Goal: Task Accomplishment & Management: Use online tool/utility

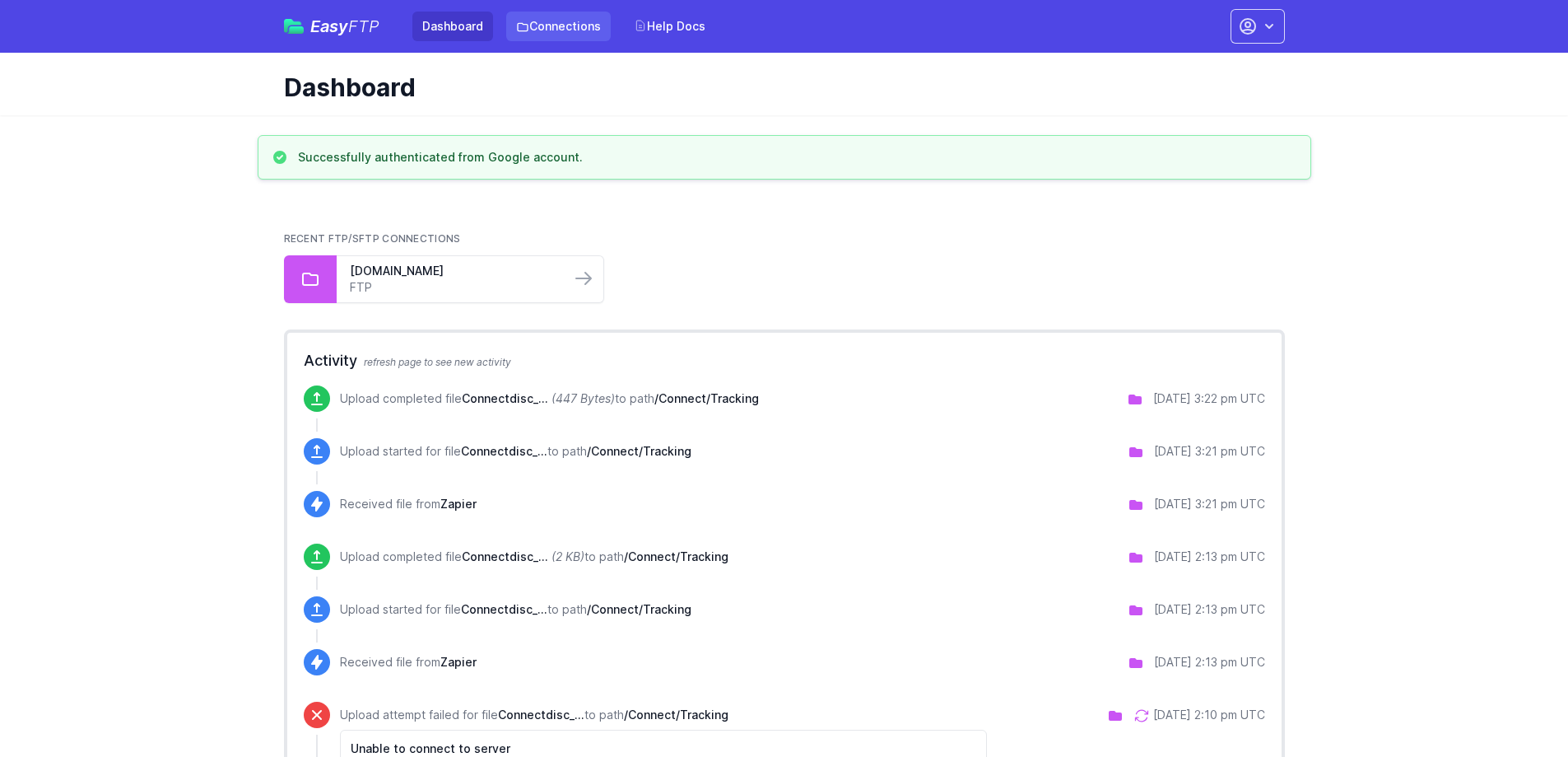
click at [574, 32] on link "Connections" at bounding box center [557, 26] width 104 height 29
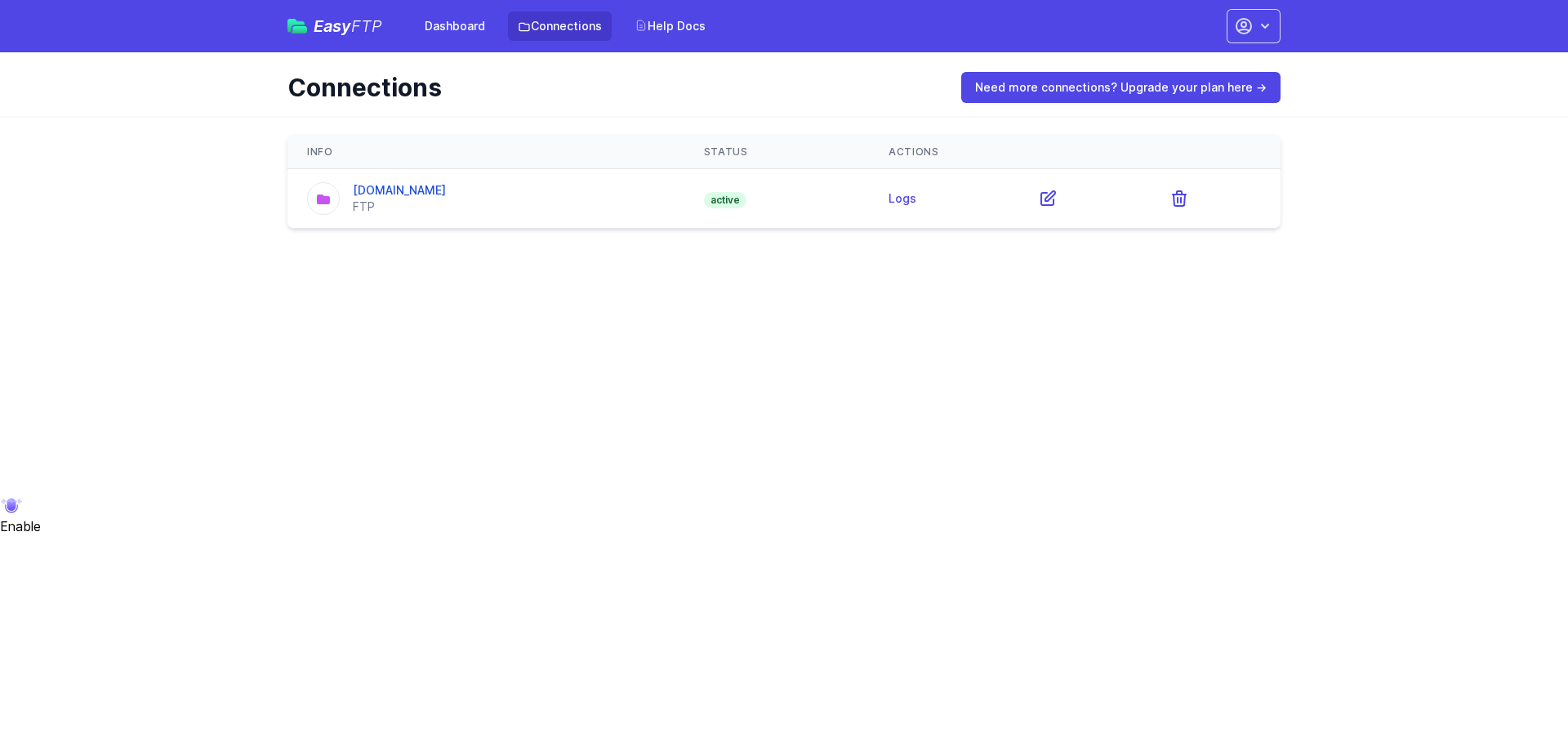
drag, startPoint x: 712, startPoint y: 202, endPoint x: 697, endPoint y: 203, distance: 15.0
click at [697, 203] on td "active" at bounding box center [777, 200] width 185 height 60
click at [1241, 27] on icon "button" at bounding box center [1244, 26] width 19 height 19
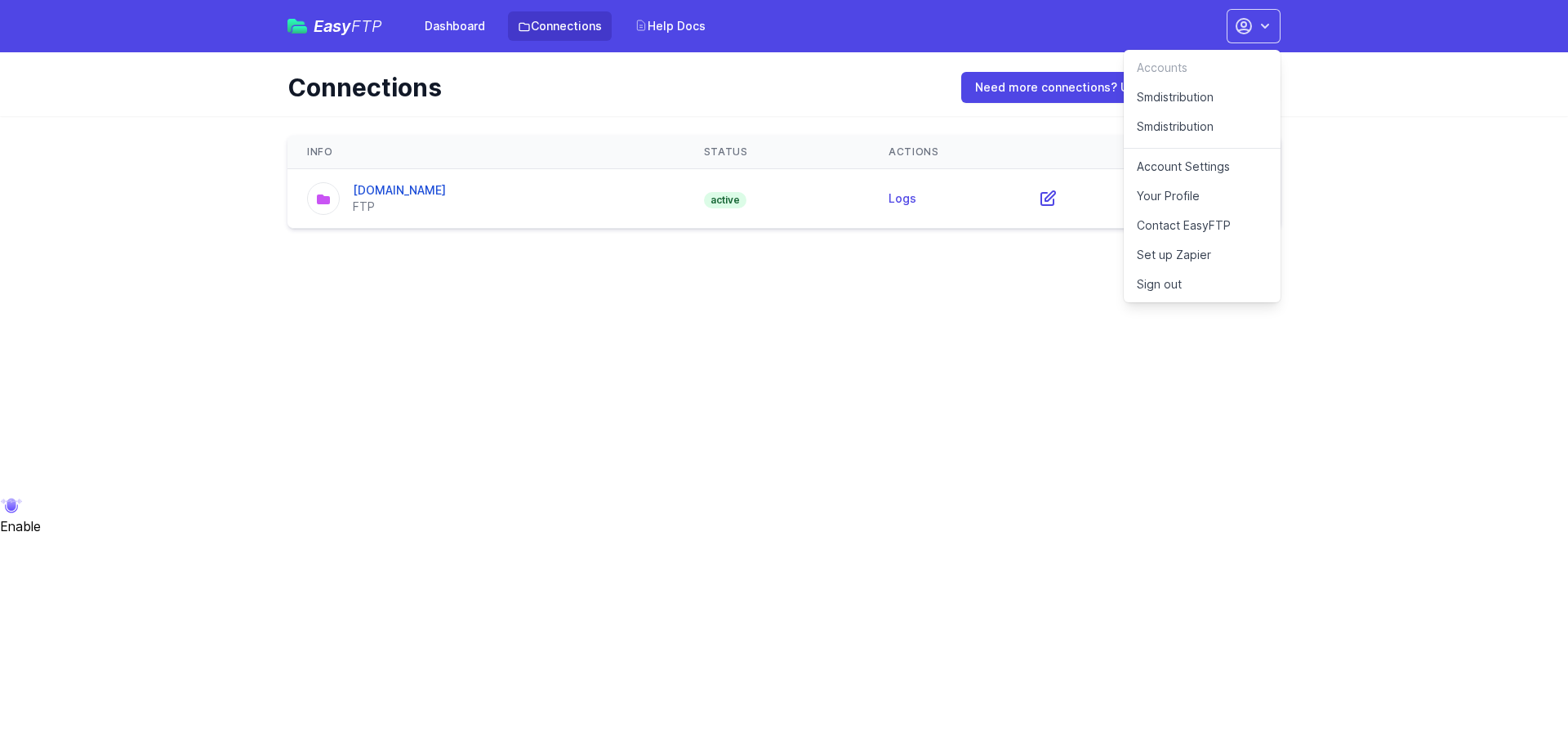
click at [1179, 127] on link "Smdistribution" at bounding box center [1202, 131] width 157 height 37
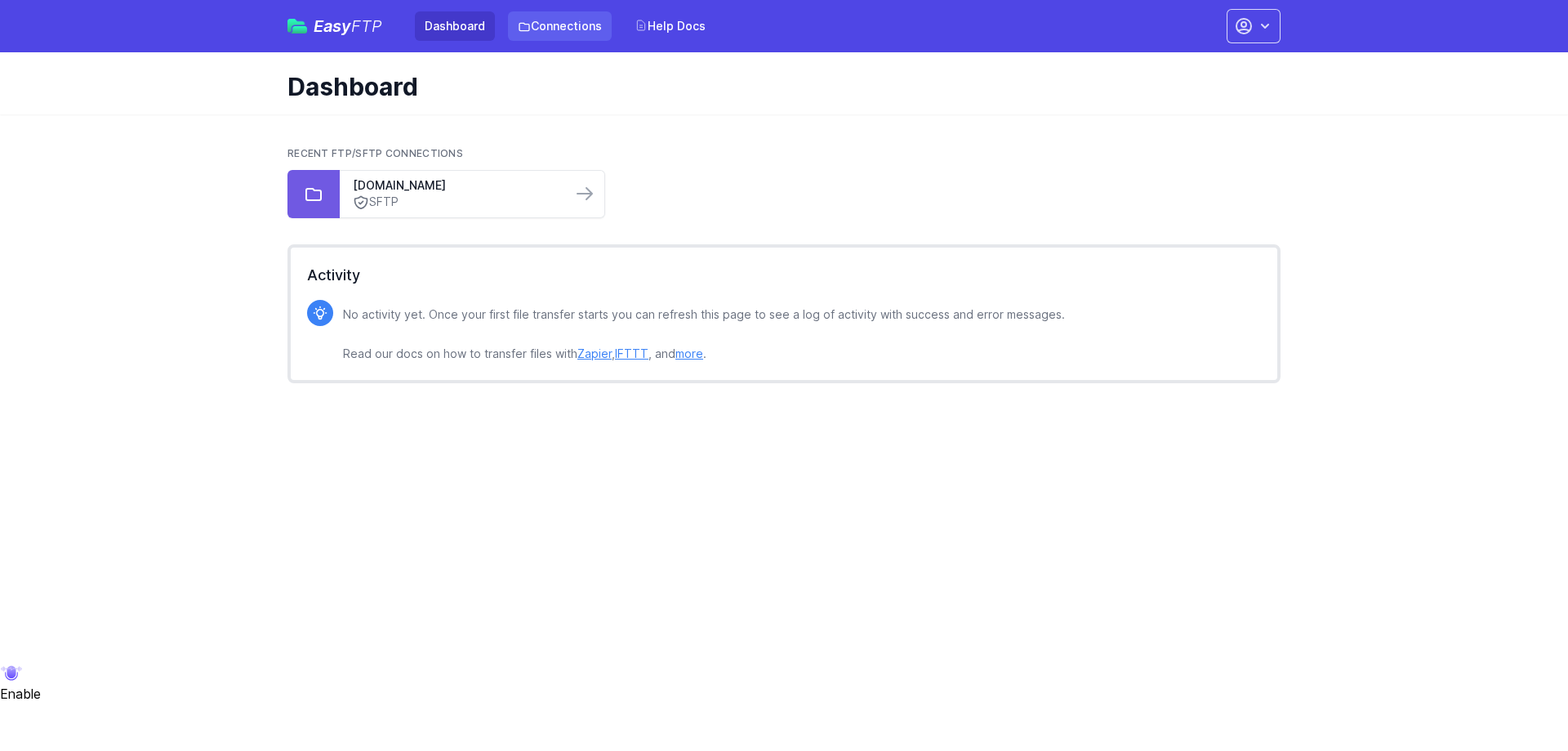
click at [575, 33] on link "Connections" at bounding box center [559, 26] width 104 height 29
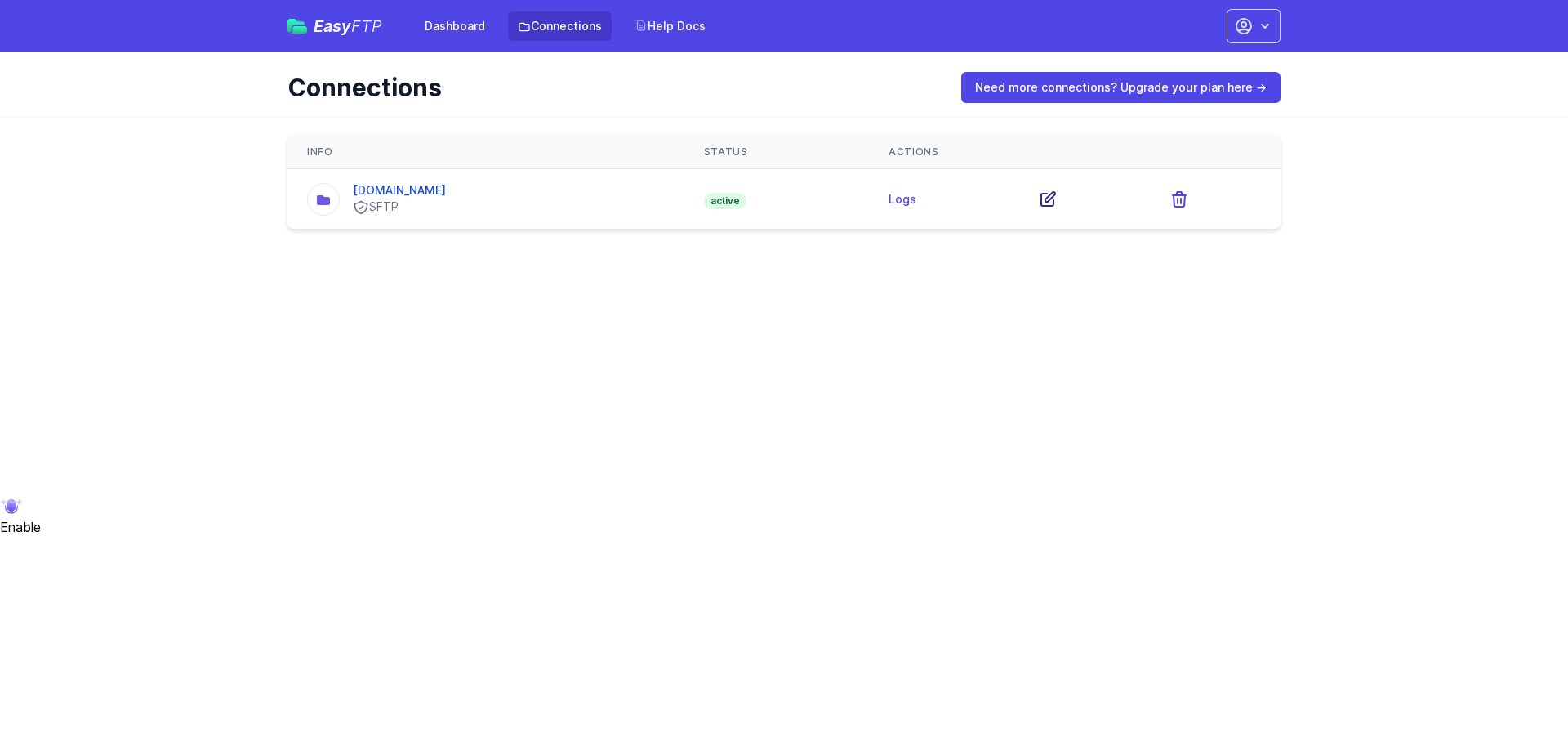
click at [1058, 197] on icon at bounding box center [1048, 200] width 19 height 19
click at [409, 196] on link "[DOMAIN_NAME]" at bounding box center [399, 190] width 93 height 14
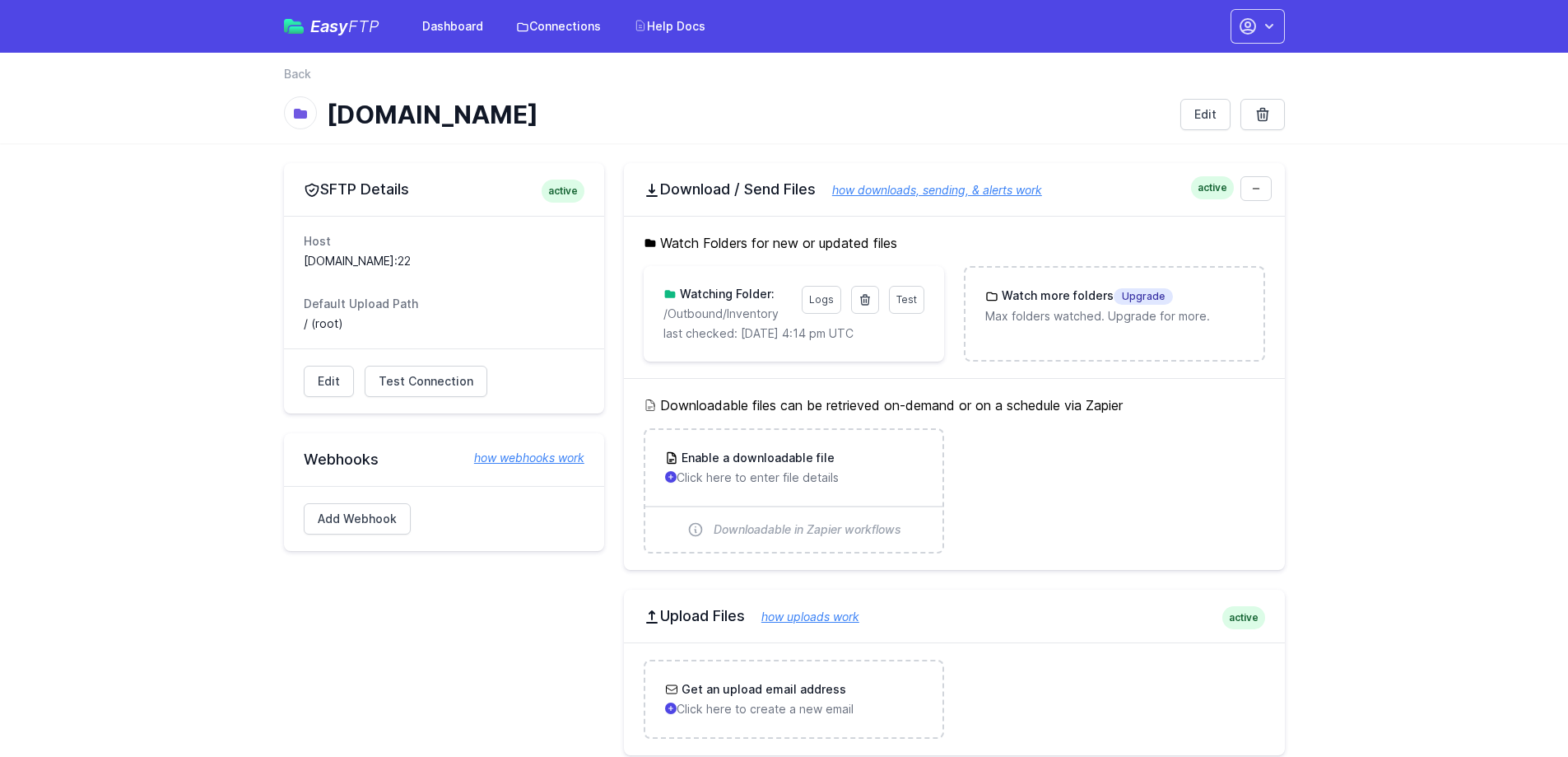
drag, startPoint x: 380, startPoint y: 187, endPoint x: 315, endPoint y: 189, distance: 65.0
click at [315, 189] on h2 "SFTP Details active" at bounding box center [443, 189] width 280 height 20
click at [316, 189] on icon at bounding box center [311, 189] width 17 height 17
drag, startPoint x: 368, startPoint y: 190, endPoint x: 323, endPoint y: 189, distance: 45.0
click at [323, 189] on h2 "SFTP Details active" at bounding box center [443, 189] width 280 height 20
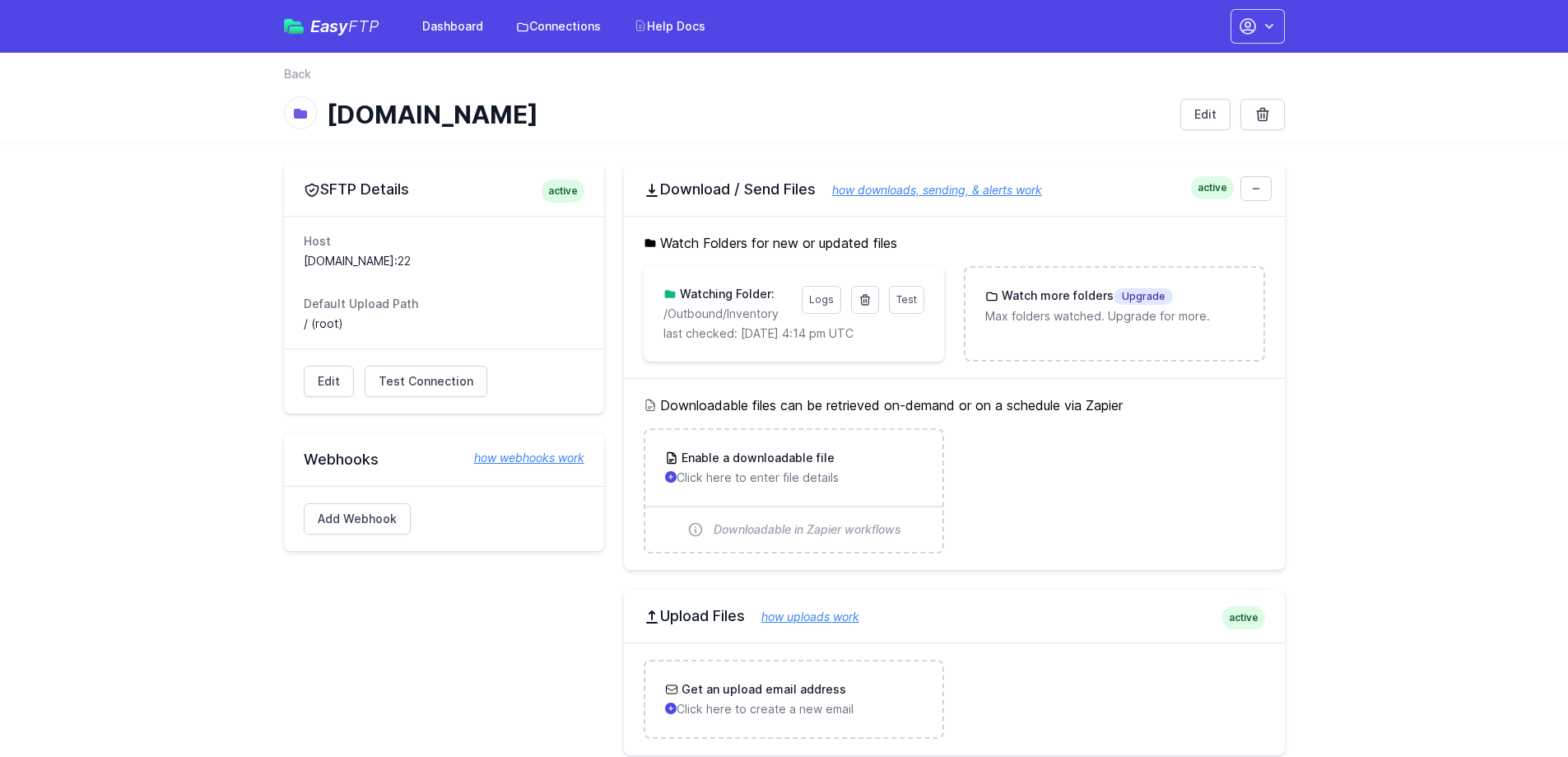
drag, startPoint x: 323, startPoint y: 189, endPoint x: 430, endPoint y: 191, distance: 107.0
click at [326, 189] on h2 "SFTP Details active" at bounding box center [443, 189] width 280 height 20
drag, startPoint x: 359, startPoint y: 188, endPoint x: 421, endPoint y: 190, distance: 62.0
click at [359, 188] on h2 "SFTP Details active" at bounding box center [443, 189] width 280 height 20
click at [343, 190] on h2 "SFTP Details active" at bounding box center [443, 189] width 280 height 20
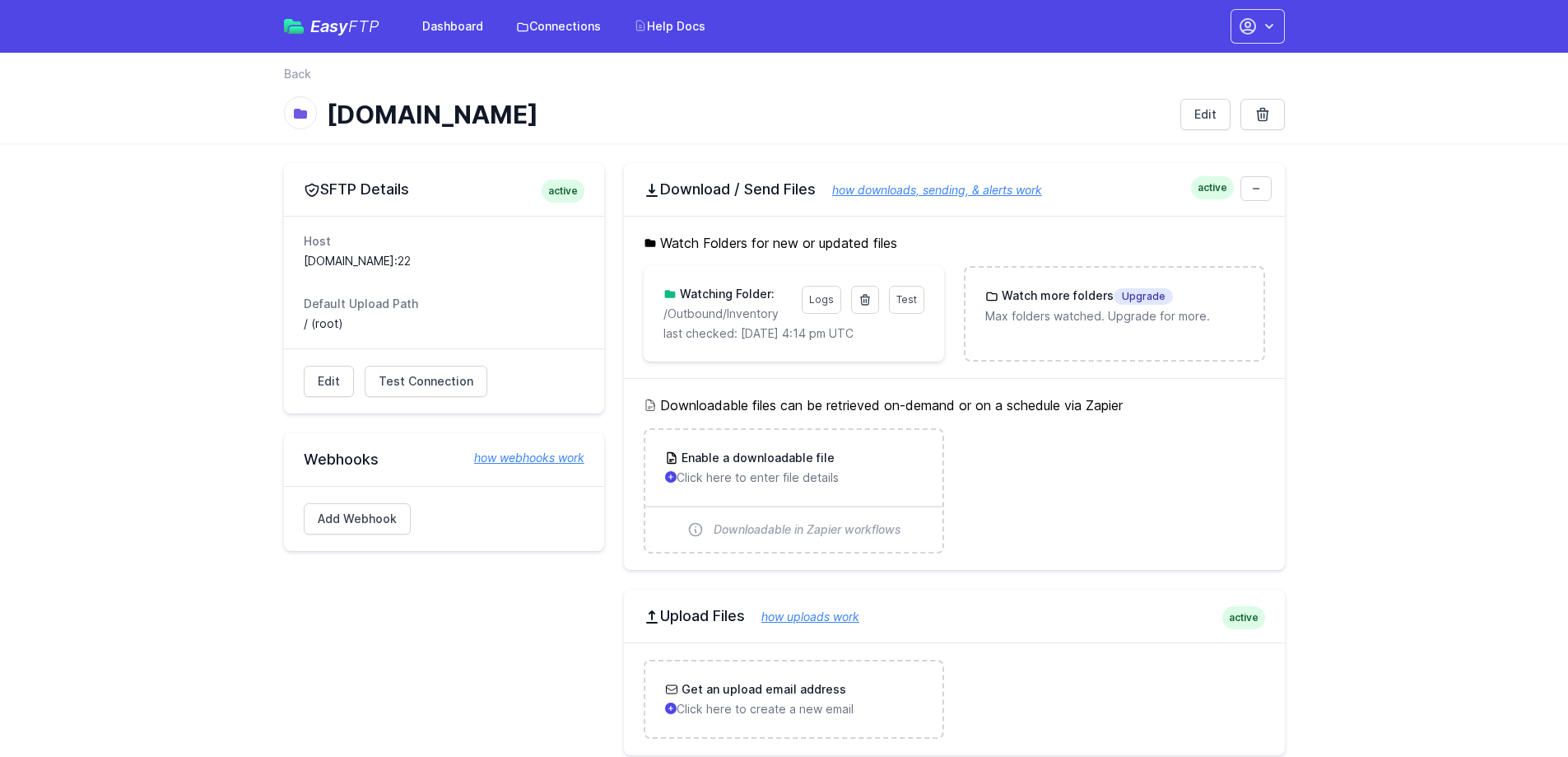
drag, startPoint x: 330, startPoint y: 190, endPoint x: 417, endPoint y: 191, distance: 87.0
click at [417, 191] on h2 "SFTP Details active" at bounding box center [443, 189] width 280 height 20
click at [1236, 32] on button "button" at bounding box center [1258, 25] width 55 height 34
click at [797, 145] on div "SFTP Details active Host ftp02.newegg.com:22 Default Upload Path / (root) Edit …" at bounding box center [784, 546] width 1053 height 805
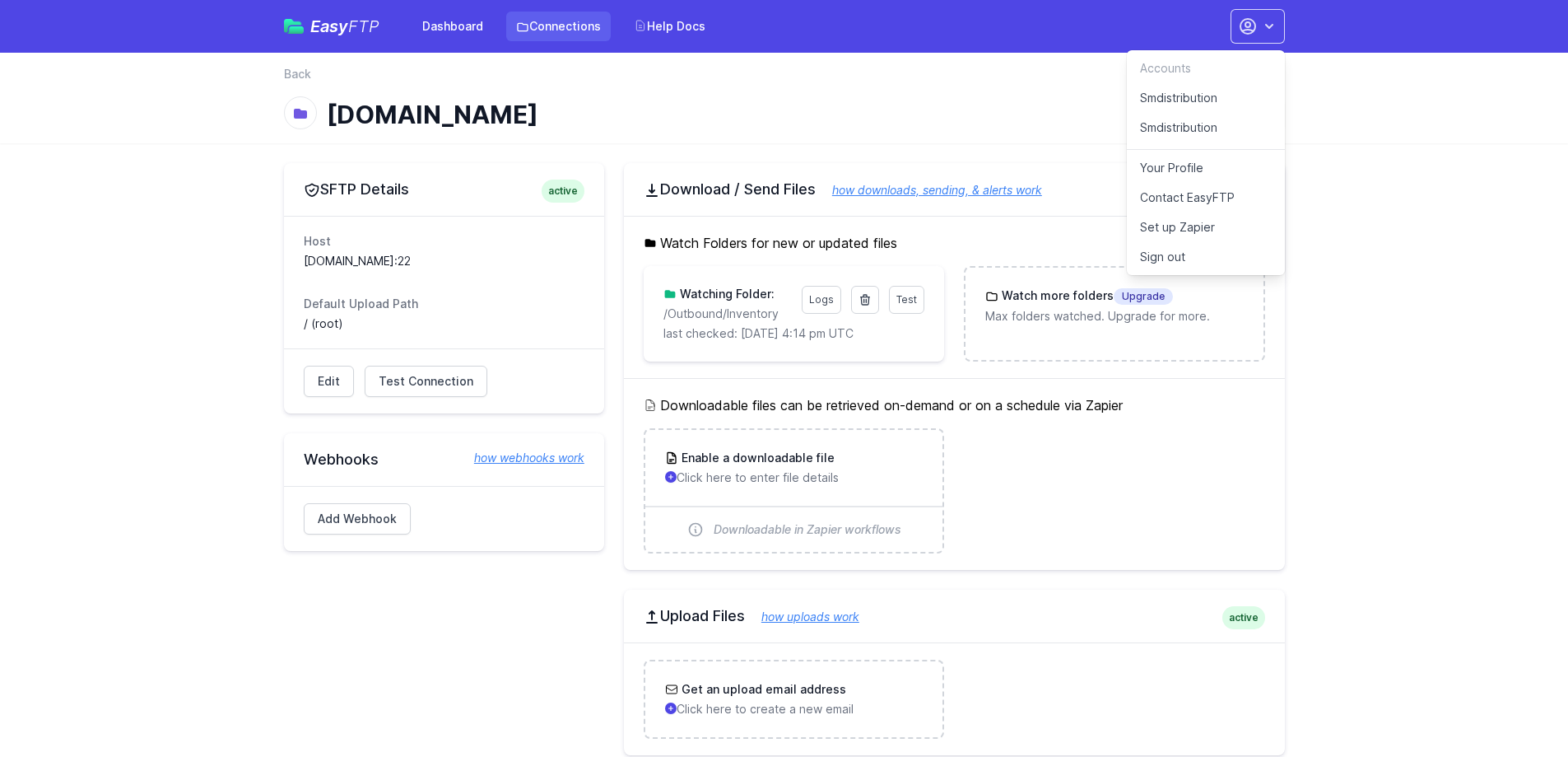
click at [565, 30] on link "Connections" at bounding box center [557, 26] width 104 height 29
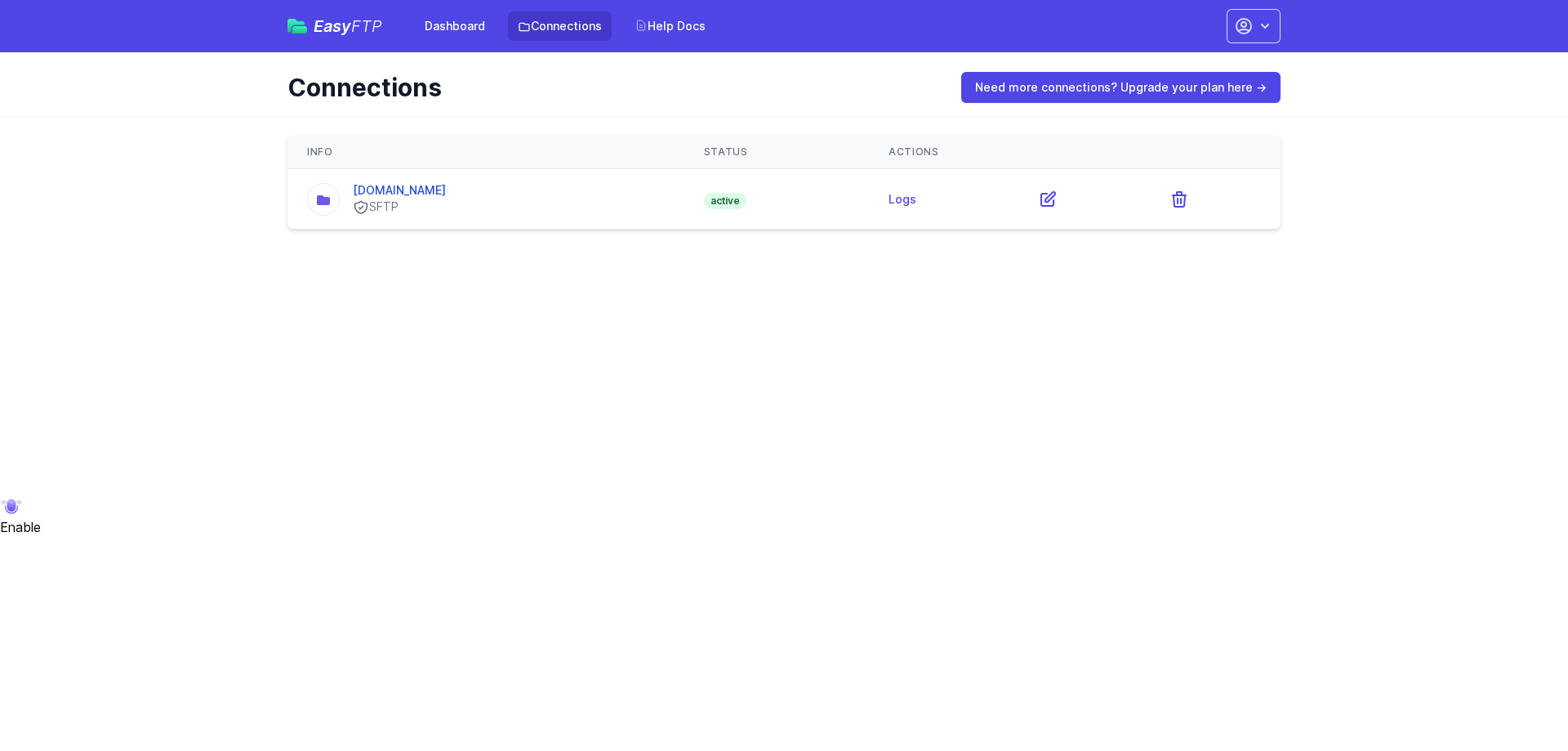
click at [334, 37] on div "Easy FTP Dashboard Connections Help Docs" at bounding box center [502, 26] width 428 height 29
click at [327, 23] on span "Easy FTP" at bounding box center [348, 26] width 69 height 16
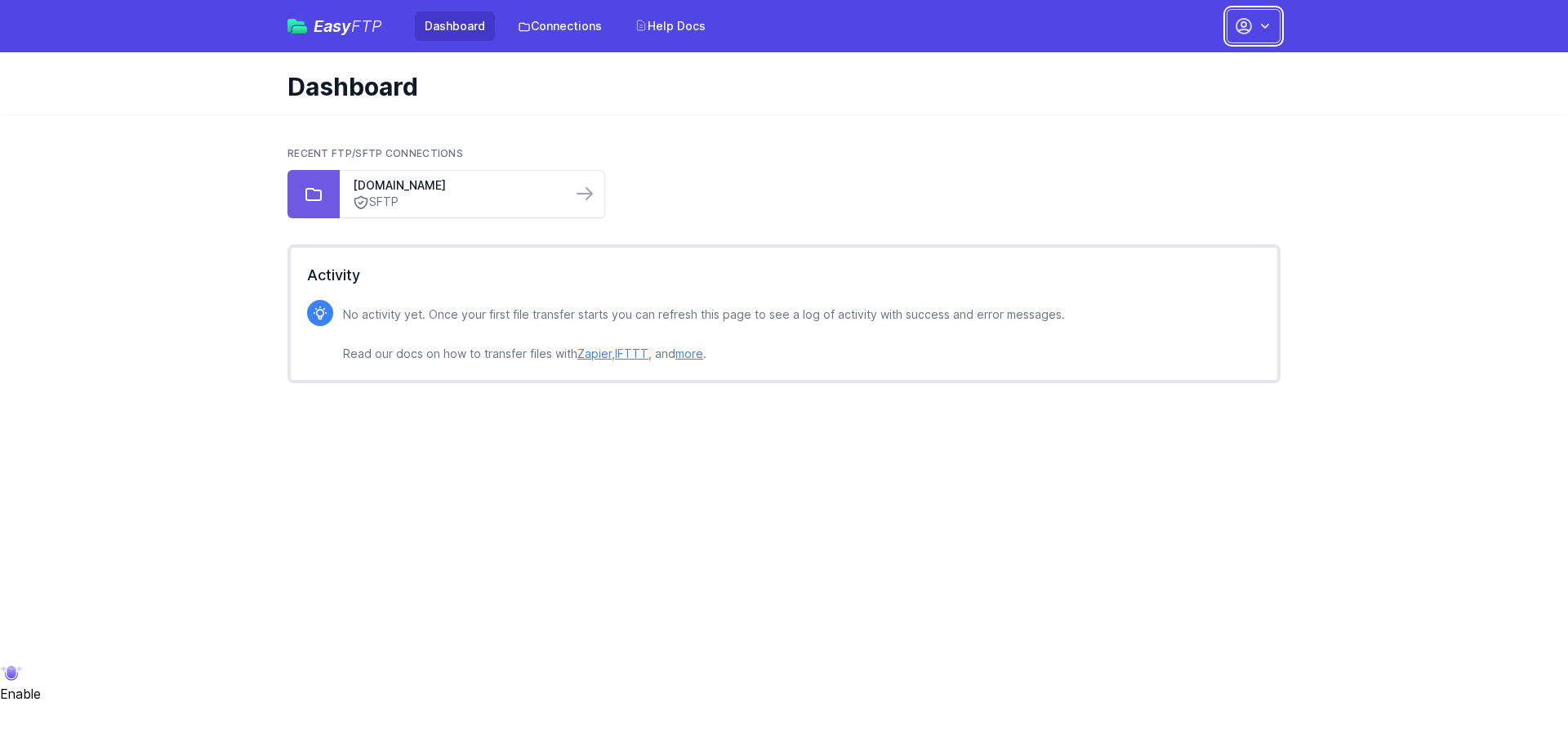
click at [1258, 33] on icon "button" at bounding box center [1265, 26] width 16 height 16
click at [556, 198] on link "SFTP" at bounding box center [455, 203] width 205 height 17
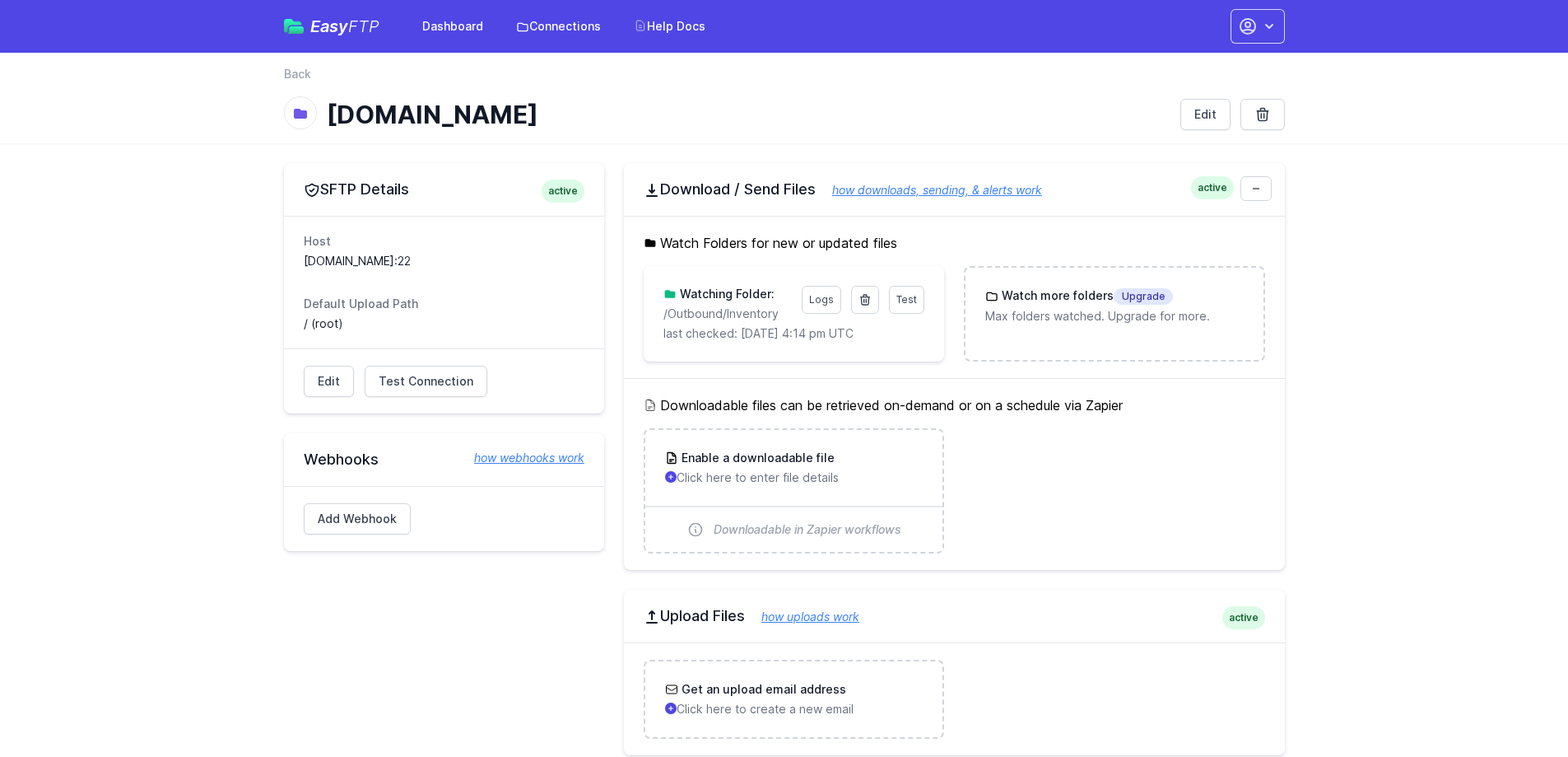
drag, startPoint x: 568, startPoint y: 112, endPoint x: 325, endPoint y: 119, distance: 243.1
click at [325, 119] on div "[DOMAIN_NAME]" at bounding box center [725, 114] width 884 height 29
drag, startPoint x: 600, startPoint y: 128, endPoint x: 321, endPoint y: 114, distance: 279.4
click at [321, 114] on div "[DOMAIN_NAME]" at bounding box center [725, 114] width 884 height 29
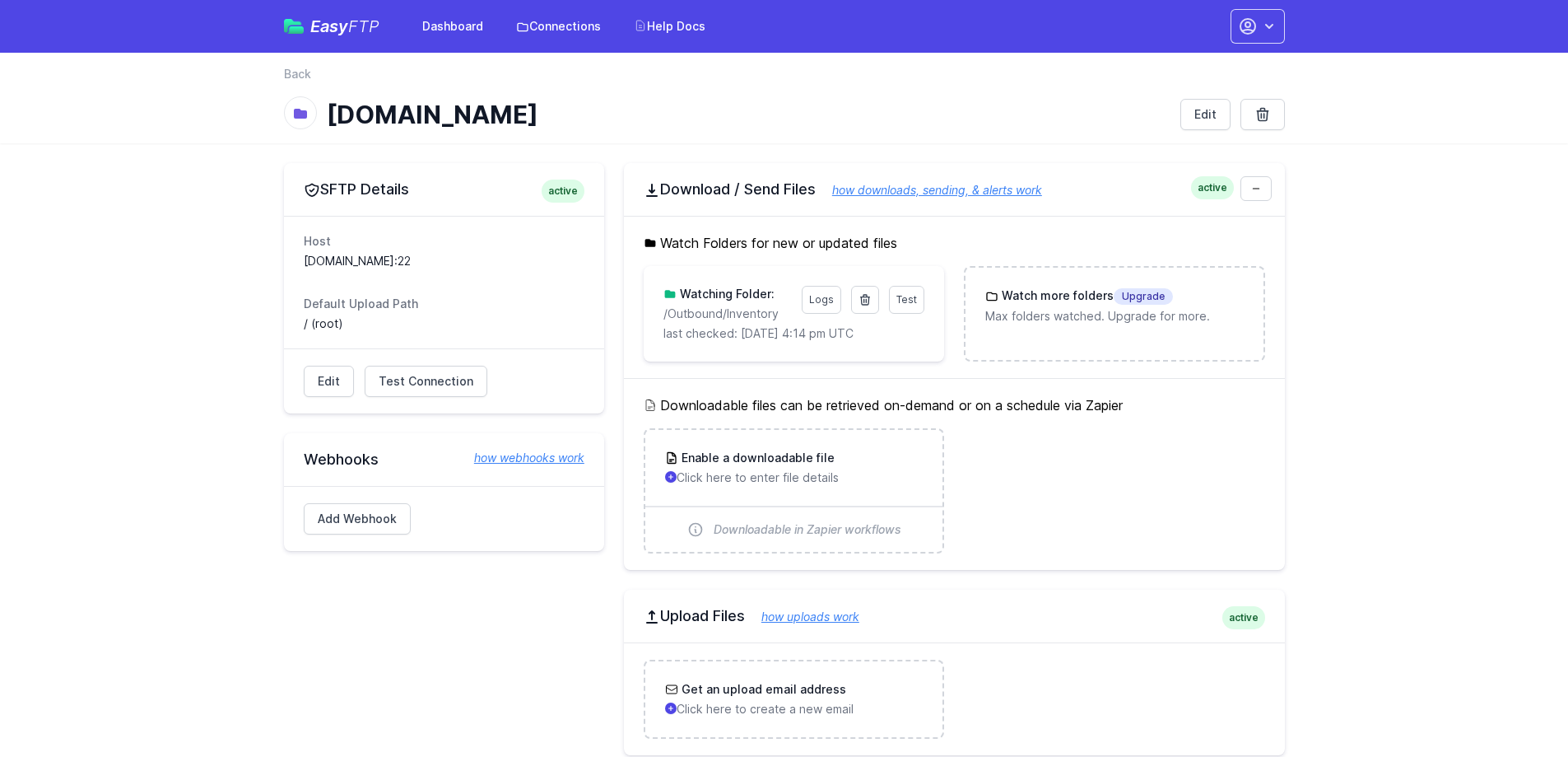
click at [321, 114] on div "[DOMAIN_NAME]" at bounding box center [725, 114] width 884 height 29
drag, startPoint x: 573, startPoint y: 118, endPoint x: 329, endPoint y: 104, distance: 244.4
click at [329, 104] on h1 "[DOMAIN_NAME]" at bounding box center [747, 114] width 841 height 29
drag, startPoint x: 454, startPoint y: 121, endPoint x: 328, endPoint y: 119, distance: 126.0
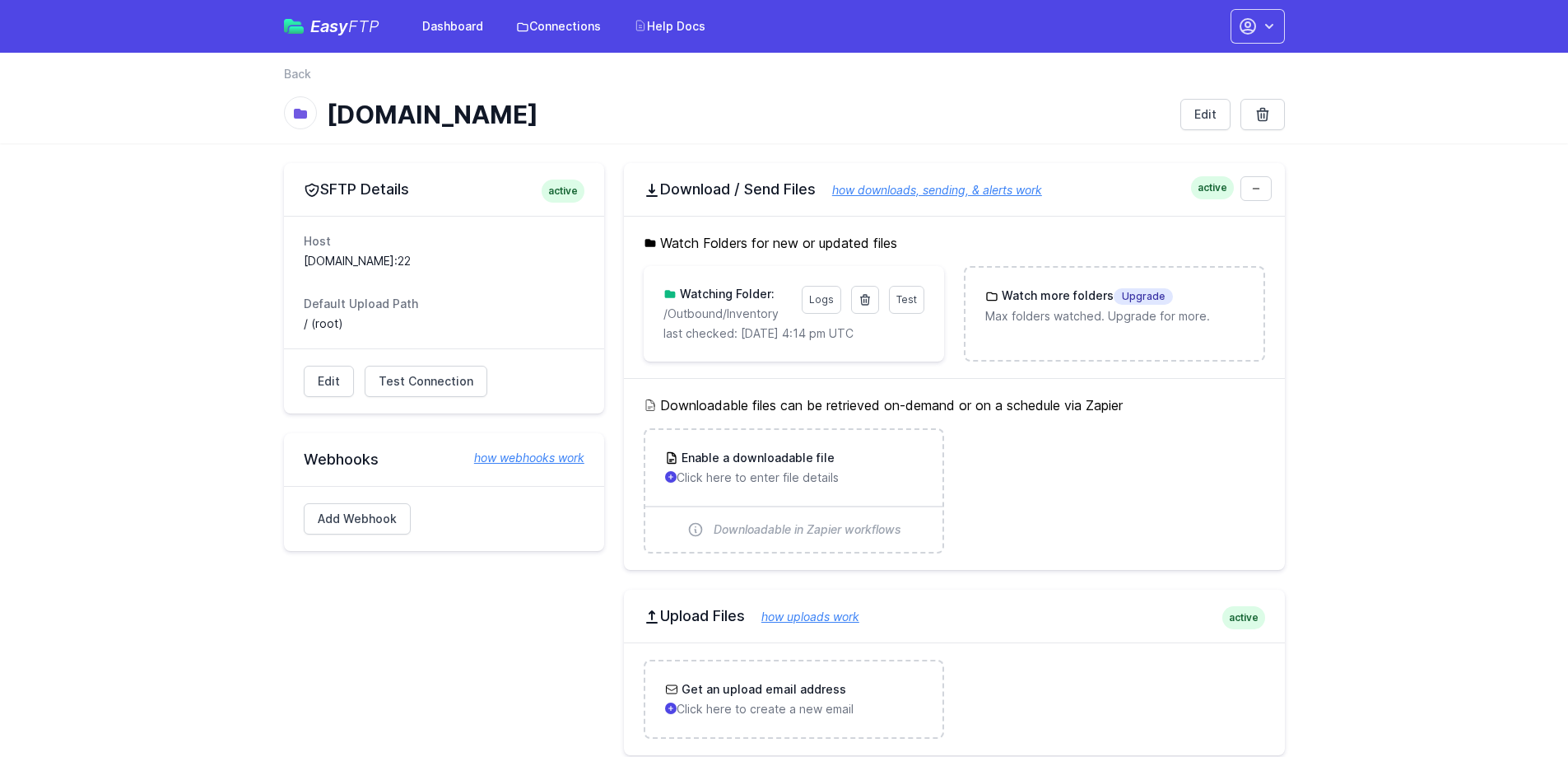
click at [328, 119] on h1 "[DOMAIN_NAME]" at bounding box center [747, 114] width 841 height 29
drag, startPoint x: 313, startPoint y: 117, endPoint x: 615, endPoint y: 134, distance: 302.5
click at [615, 134] on div "back Back ftp02.newegg.com Edit" at bounding box center [784, 98] width 1053 height 91
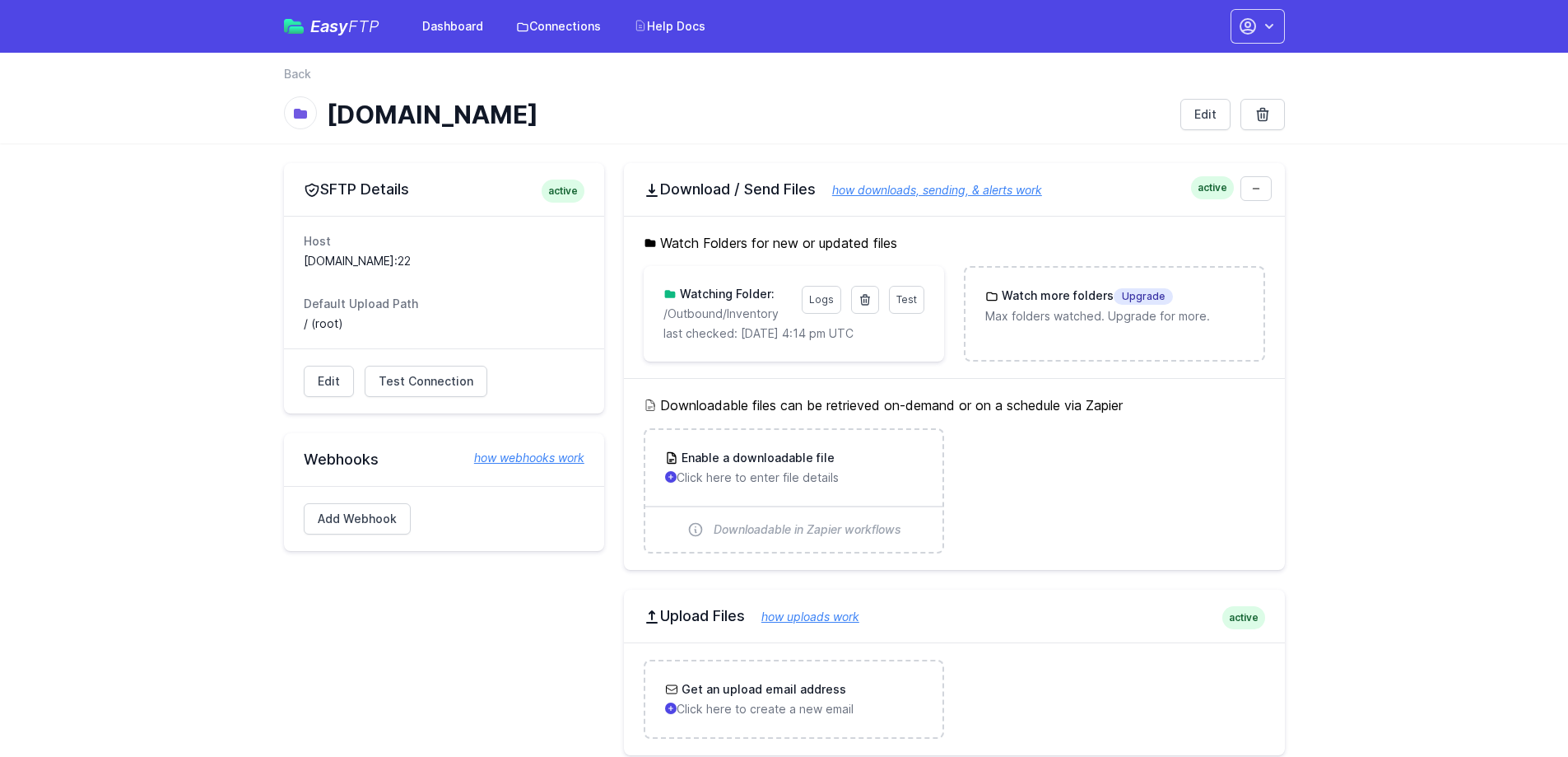
drag, startPoint x: 597, startPoint y: 126, endPoint x: 315, endPoint y: 113, distance: 282.3
click at [315, 113] on div "ftp02.newegg.com Edit" at bounding box center [784, 114] width 1001 height 31
click at [315, 113] on div at bounding box center [301, 113] width 33 height 33
click at [407, 386] on span "Test Connection" at bounding box center [426, 381] width 95 height 17
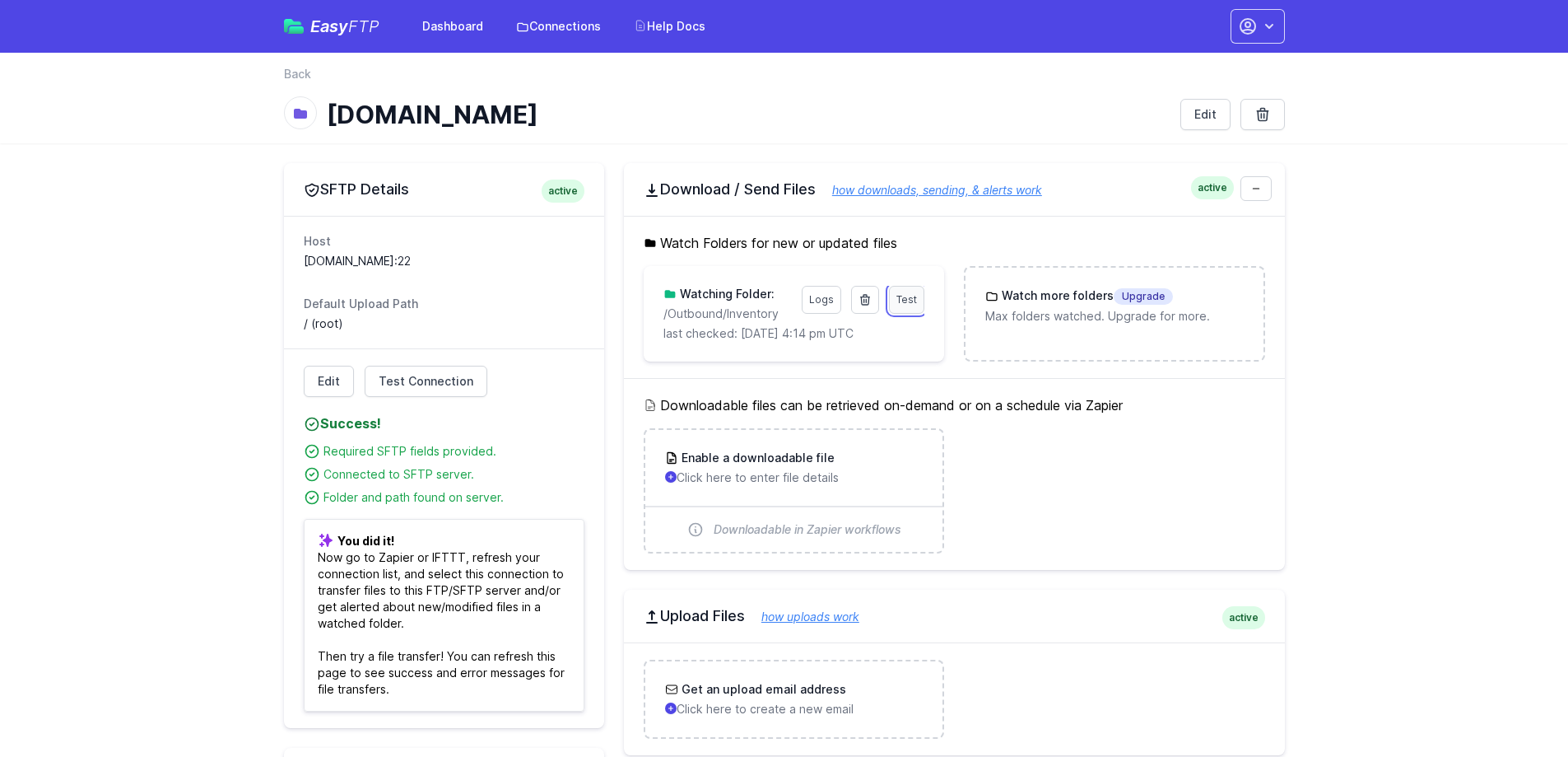
click at [916, 302] on span "Test" at bounding box center [906, 299] width 21 height 13
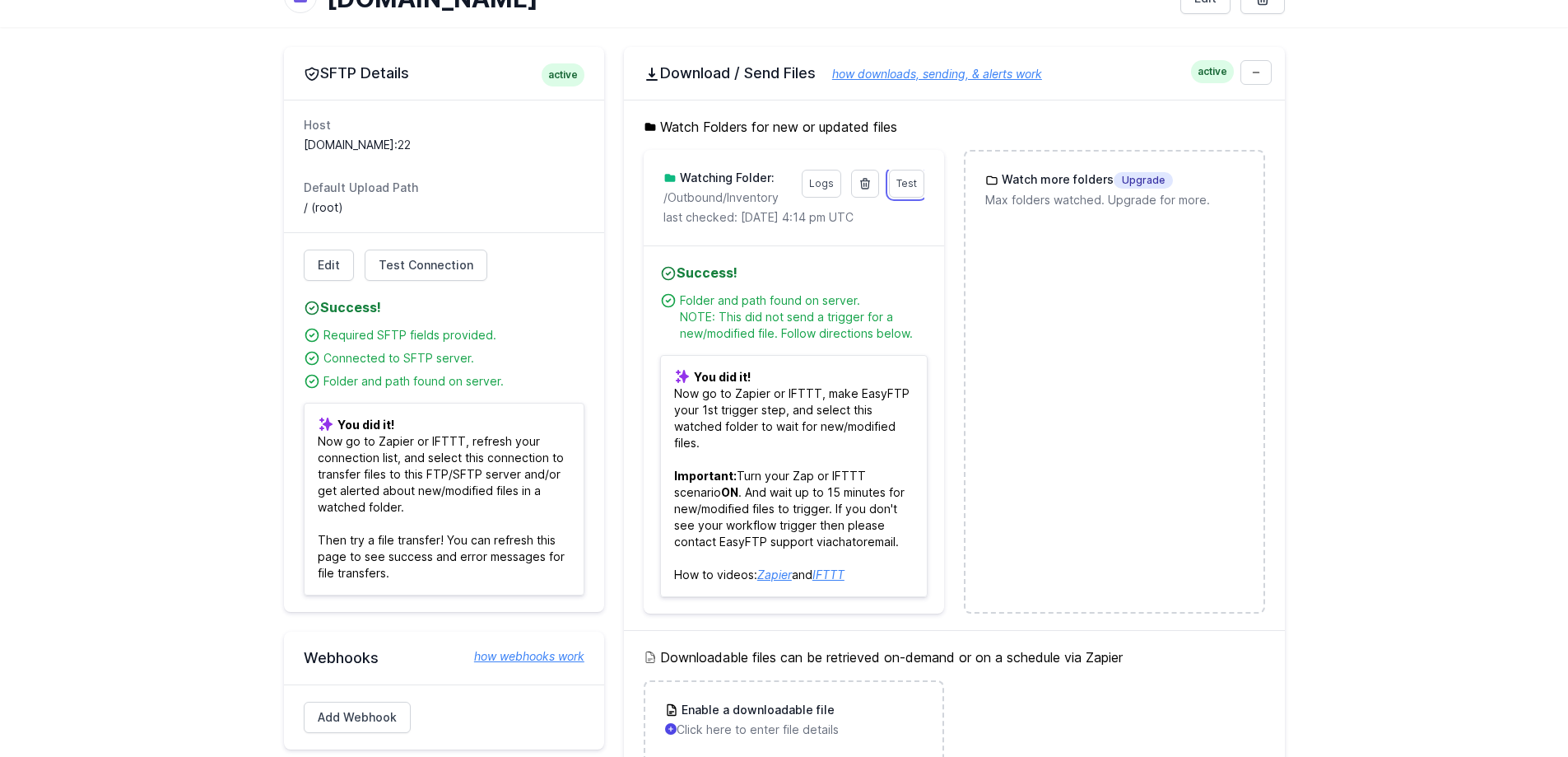
scroll to position [165, 0]
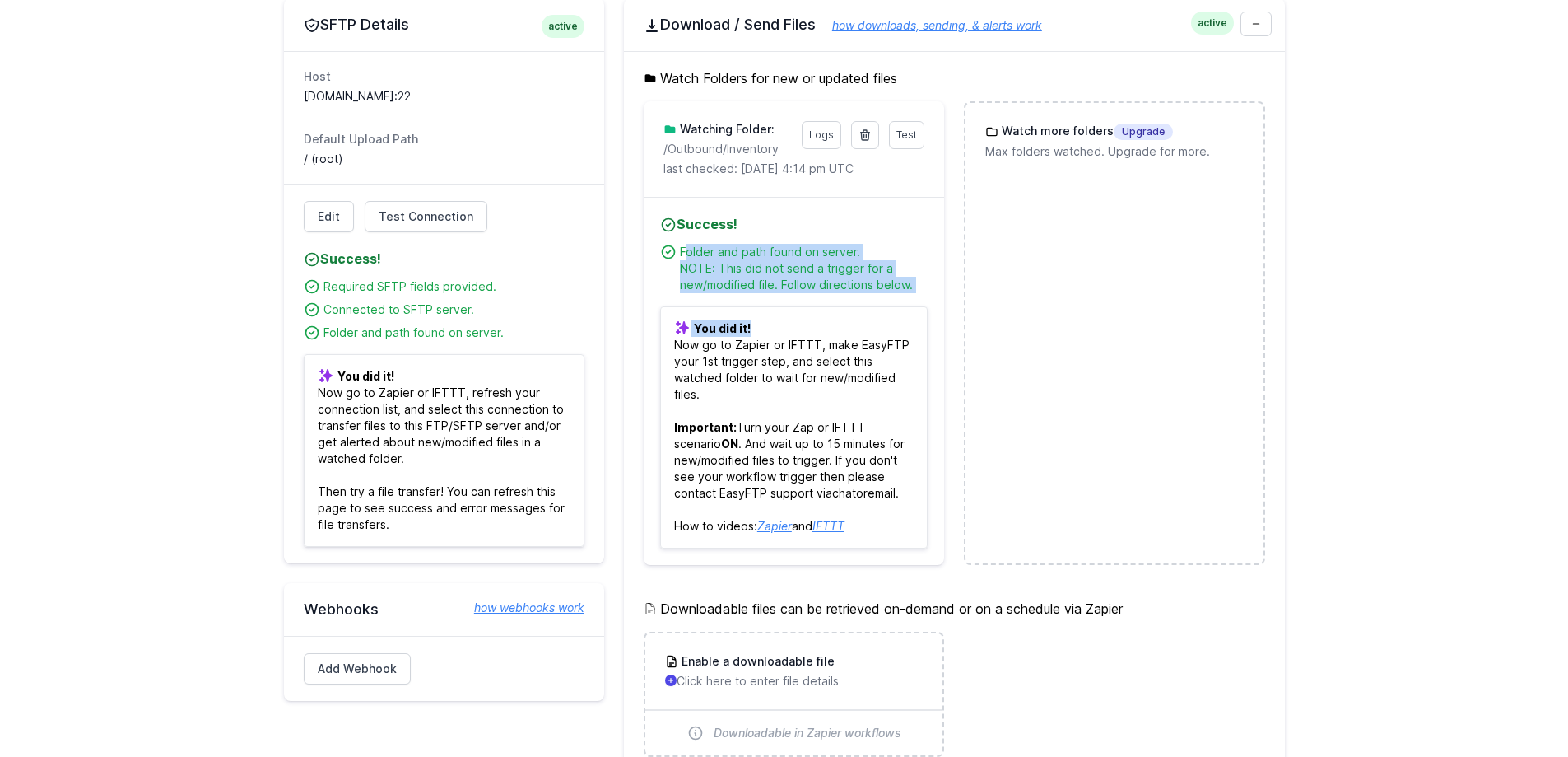
drag, startPoint x: 874, startPoint y: 286, endPoint x: 679, endPoint y: 255, distance: 197.4
click at [680, 255] on div "Success! Please address issues below and test again. Contact support via chat o…" at bounding box center [794, 380] width 301 height 368
click at [679, 255] on li "Folder and path found on server. NOTE: This did not send a trigger for a new/mo…" at bounding box center [794, 269] width 268 height 50
drag, startPoint x: 680, startPoint y: 253, endPoint x: 910, endPoint y: 282, distance: 231.8
click at [910, 282] on div "Folder and path found on server. NOTE: This did not send a trigger for a new/mo…" at bounding box center [804, 269] width 248 height 50
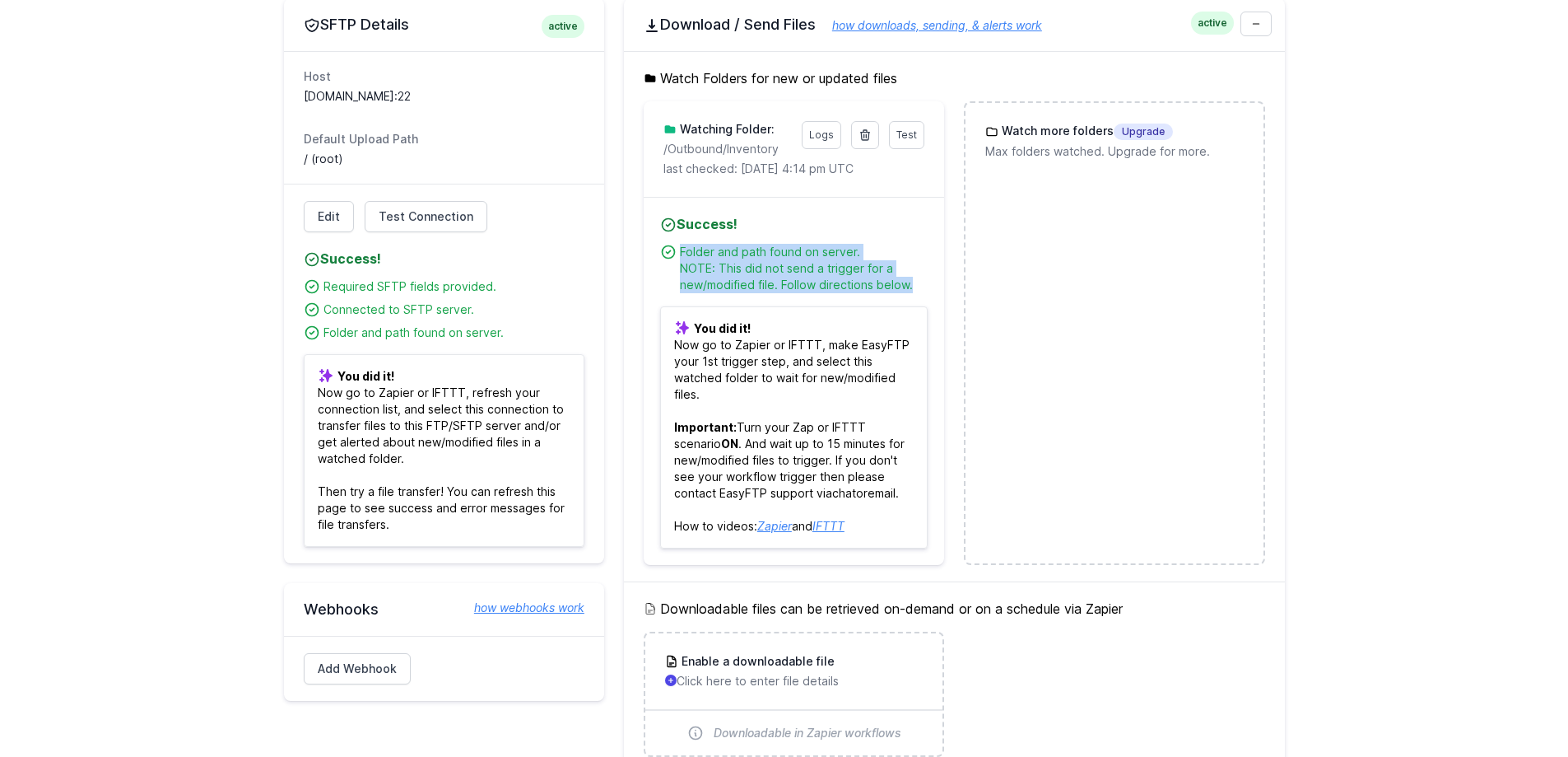
copy div "Folder and path found on server. NOTE: This did not send a trigger for a new/mo…"
click at [852, 357] on p "You did it! Now go to Zapier or IFTTT, make EasyFTP your 1st trigger step, and …" at bounding box center [794, 428] width 268 height 242
drag, startPoint x: 691, startPoint y: 382, endPoint x: 649, endPoint y: 350, distance: 52.8
click at [649, 350] on div "Success! Please address issues below and test again. Contact support via chat o…" at bounding box center [794, 380] width 301 height 368
click at [679, 369] on p "You did it! Now go to Zapier or IFTTT, make EasyFTP your 1st trigger step, and …" at bounding box center [794, 428] width 268 height 242
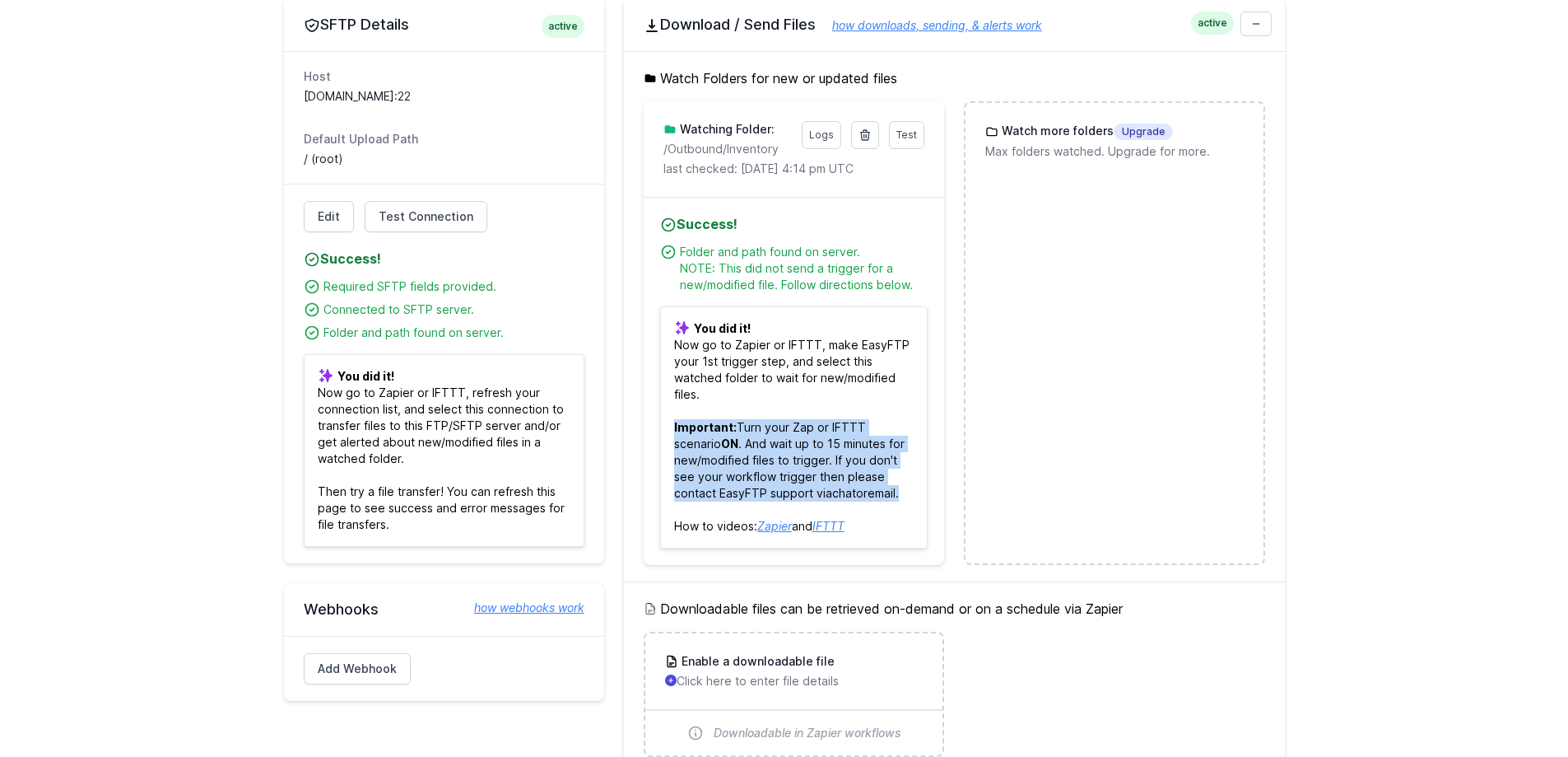
drag, startPoint x: 915, startPoint y: 499, endPoint x: 672, endPoint y: 424, distance: 254.3
click at [672, 424] on p "You did it! Now go to Zapier or IFTTT, make EasyFTP your 1st trigger step, and …" at bounding box center [794, 428] width 268 height 242
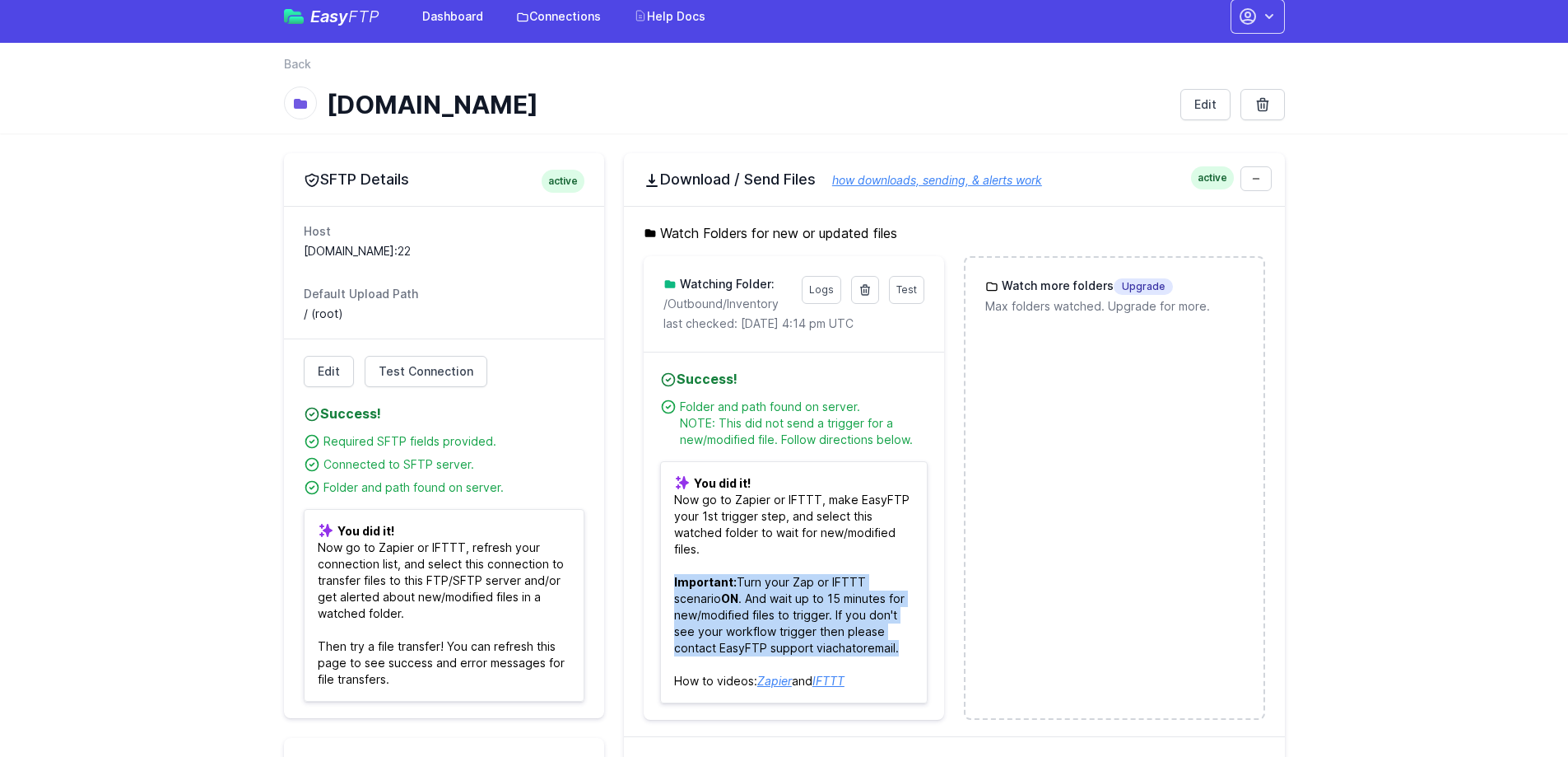
scroll to position [0, 0]
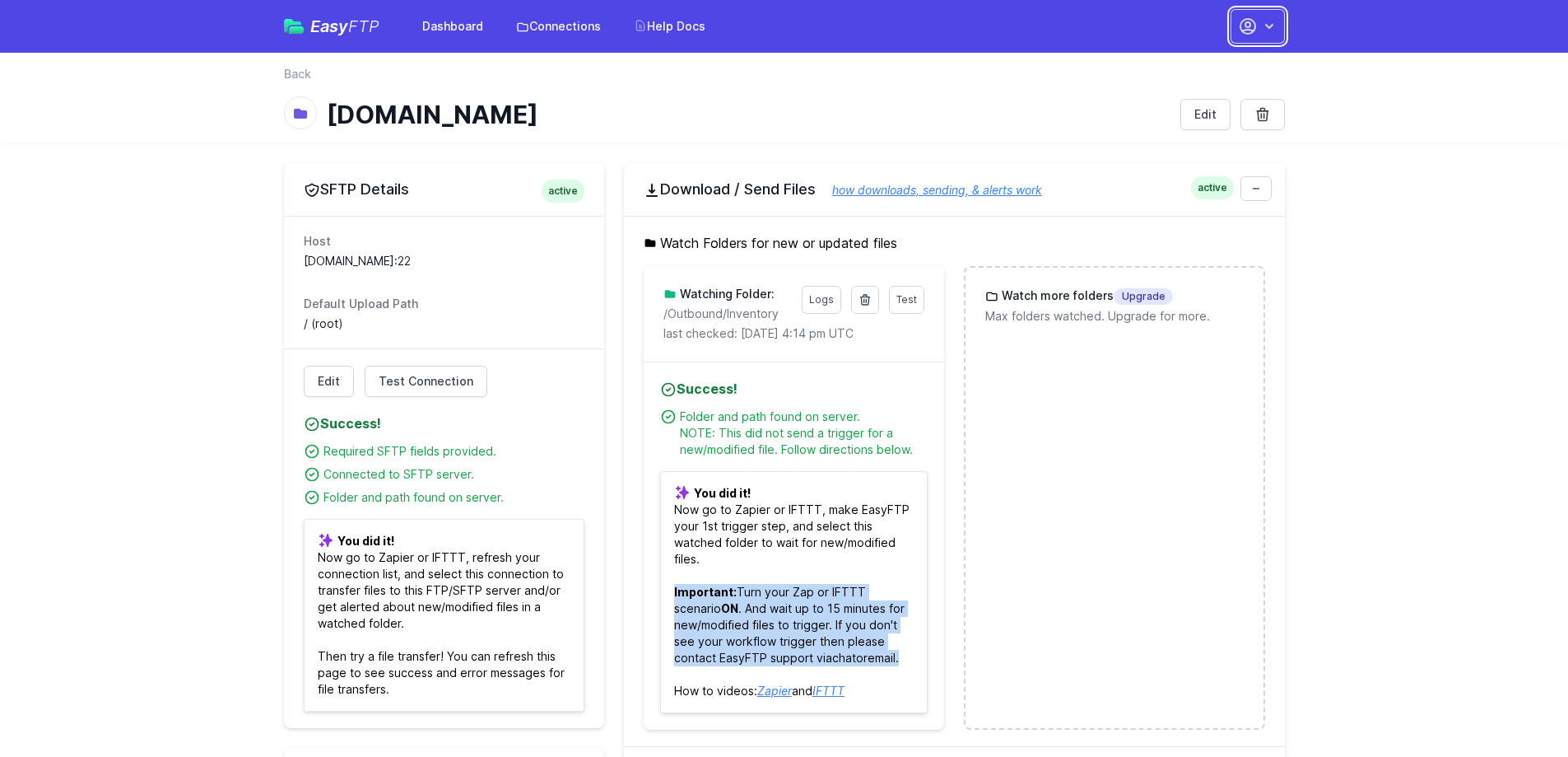
click at [1257, 37] on button "button" at bounding box center [1258, 25] width 55 height 34
click at [1197, 128] on link "Smdistribution" at bounding box center [1206, 132] width 158 height 37
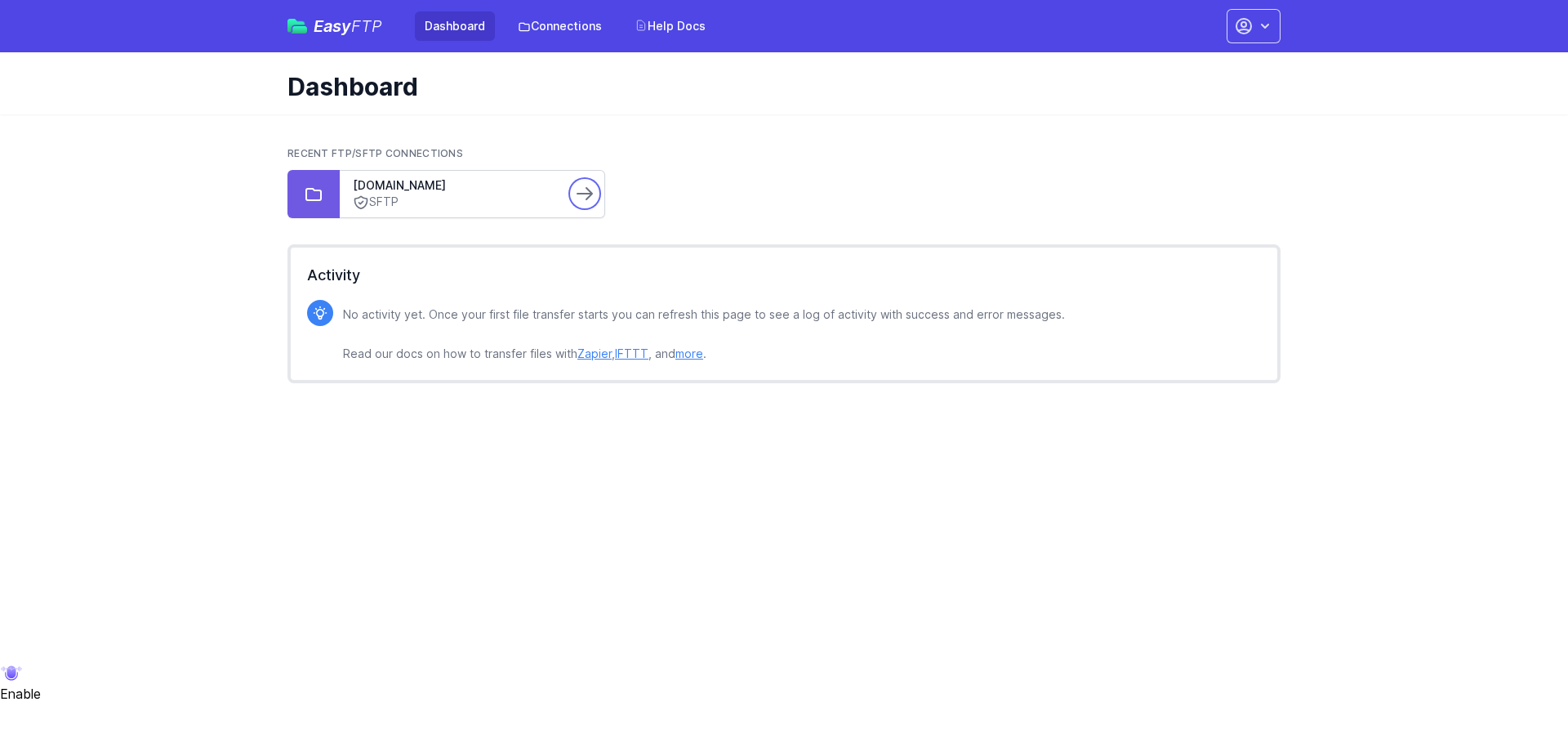
click at [581, 192] on icon at bounding box center [585, 194] width 19 height 19
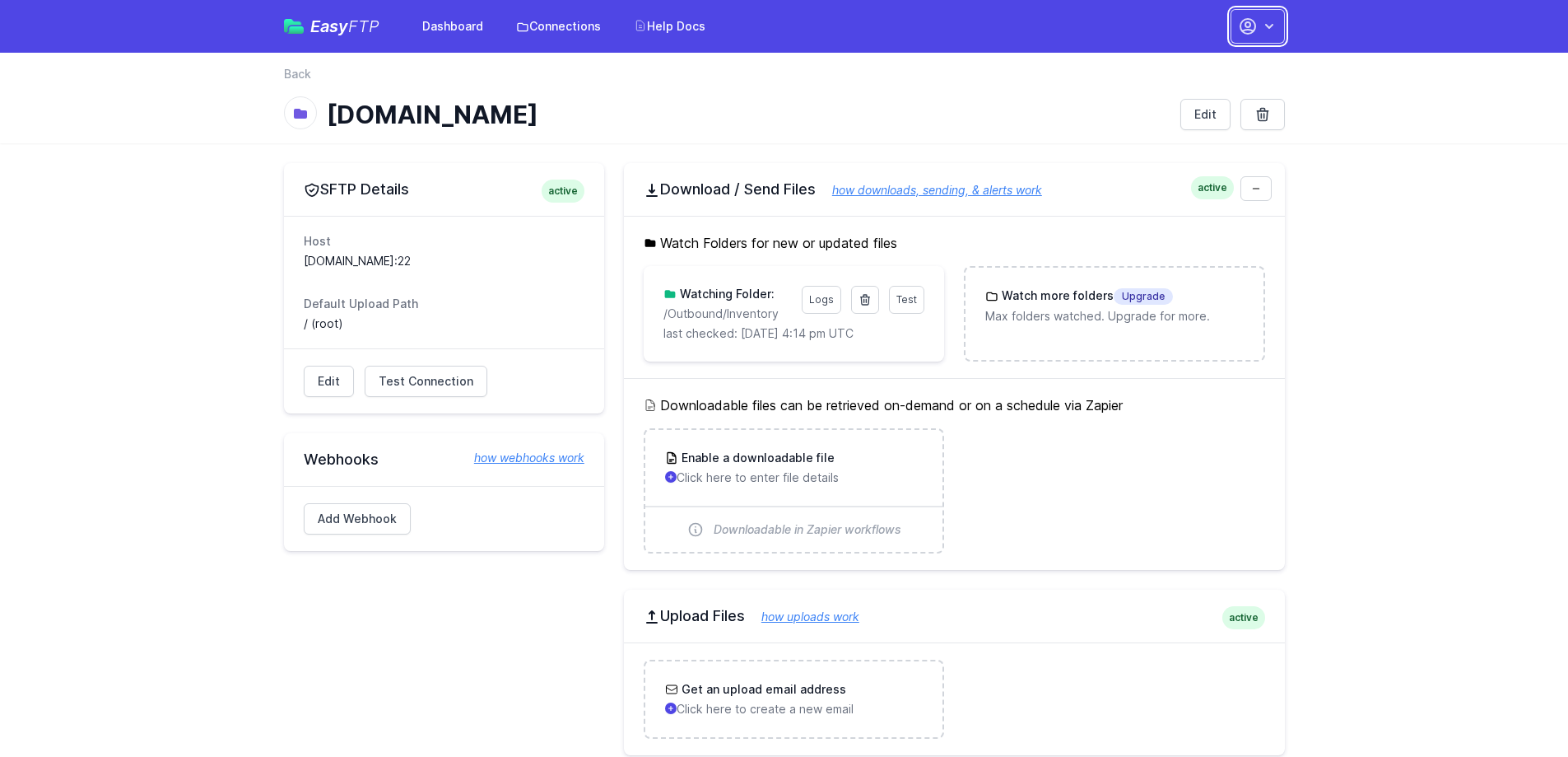
click at [1257, 20] on icon "button" at bounding box center [1248, 26] width 20 height 20
click at [1175, 105] on link "Smdistribution" at bounding box center [1206, 98] width 158 height 29
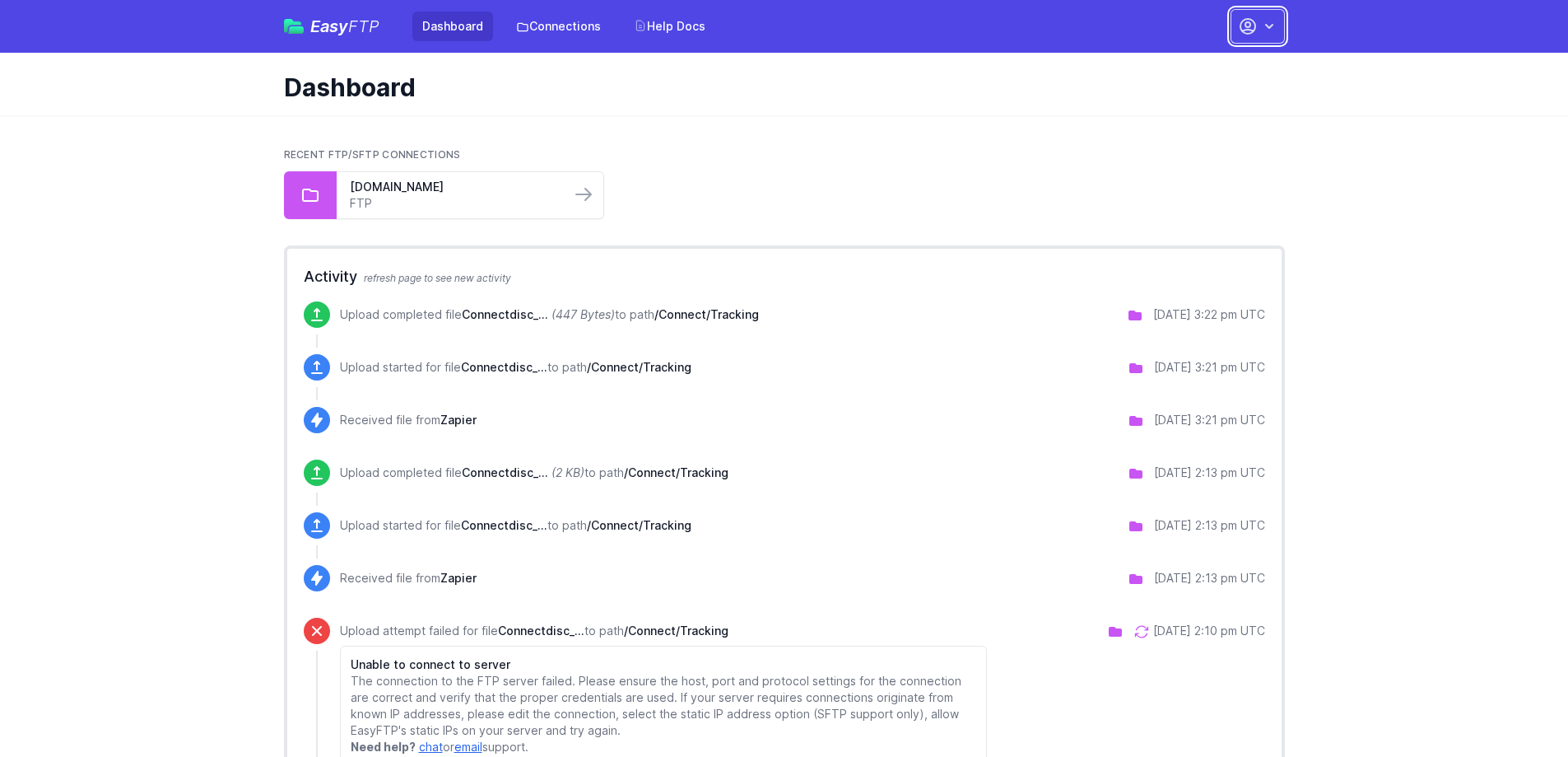
click at [1249, 38] on button "button" at bounding box center [1258, 25] width 55 height 34
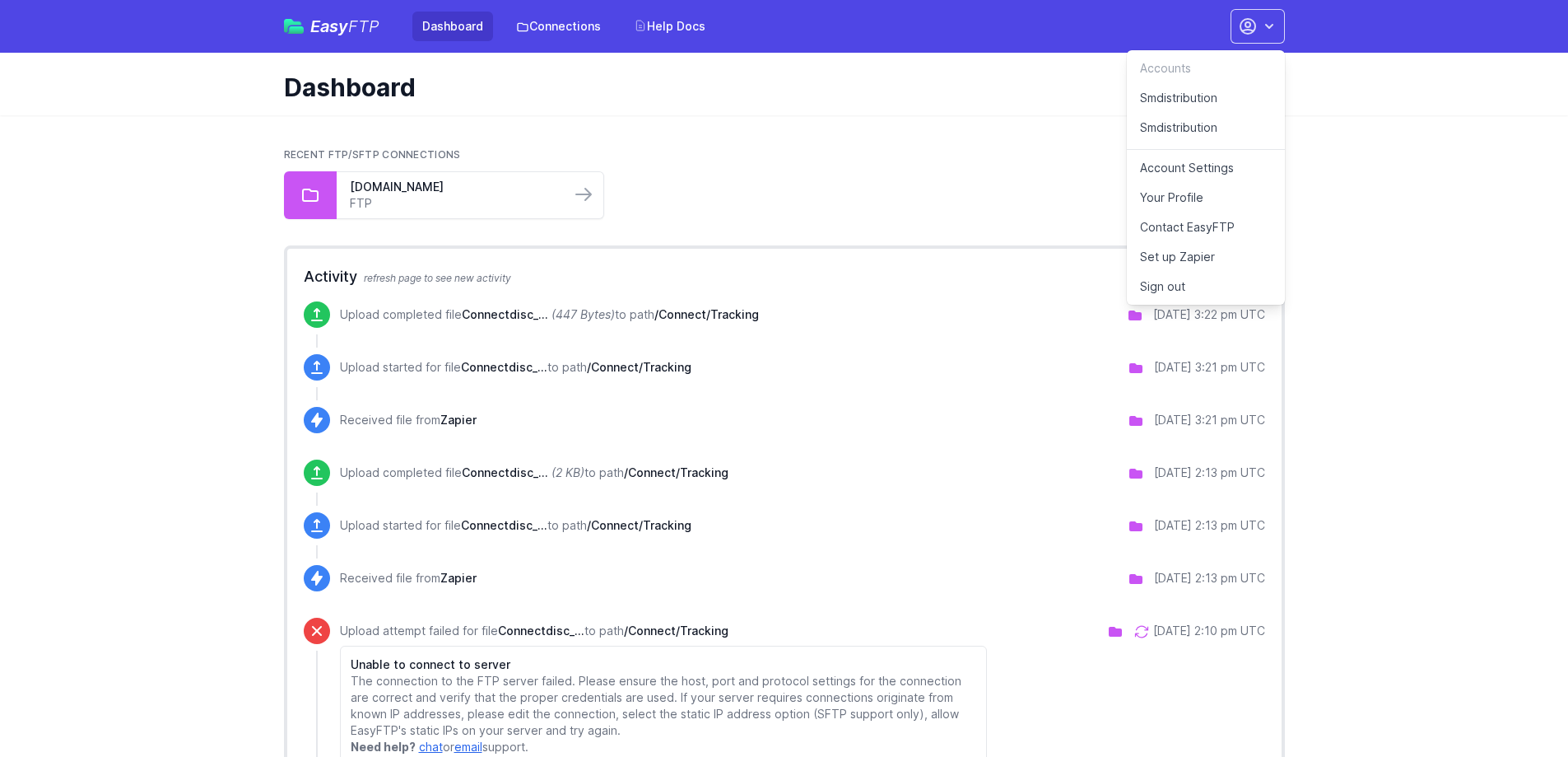
click at [1193, 129] on link "Smdistribution" at bounding box center [1206, 132] width 158 height 37
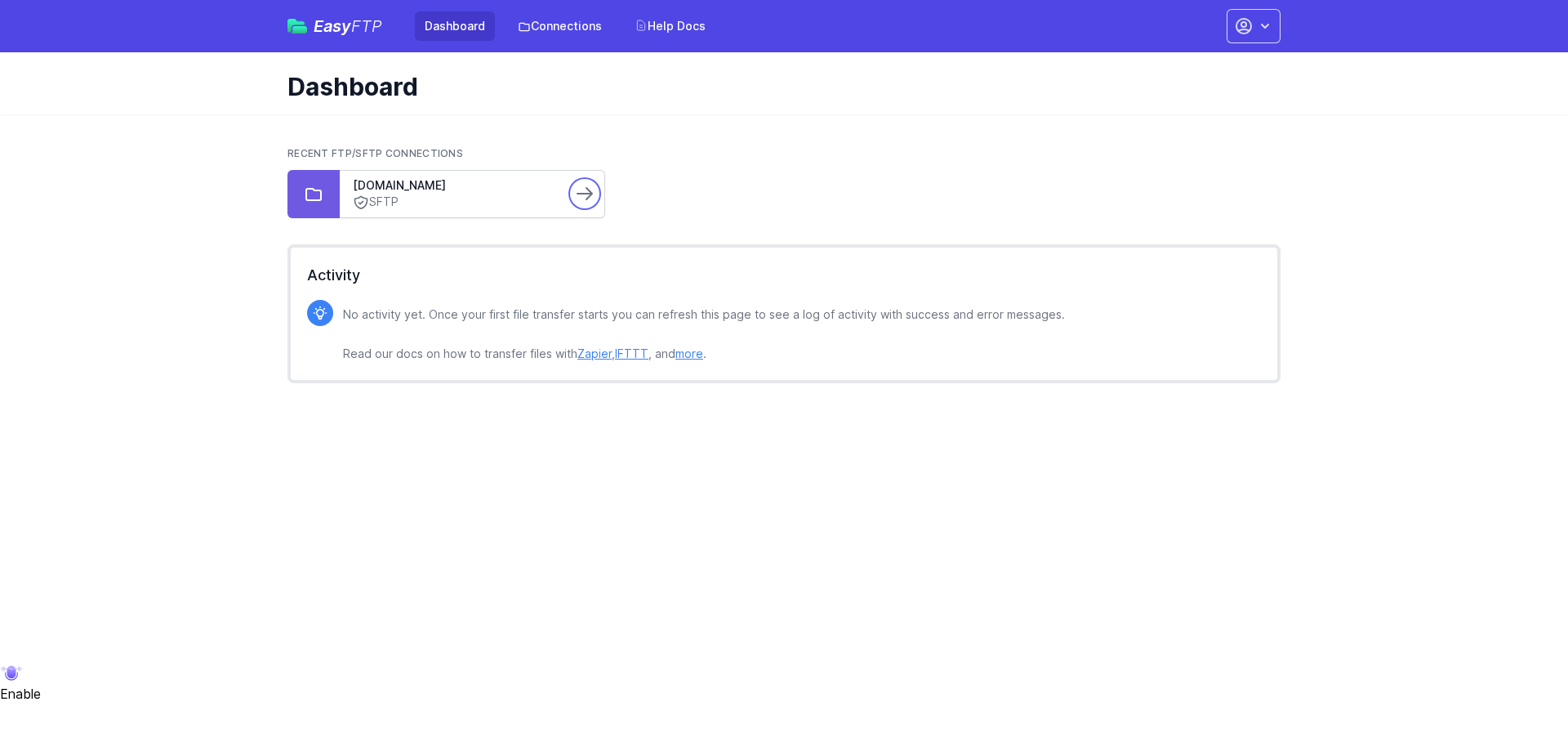
click at [589, 189] on icon at bounding box center [584, 194] width 15 height 12
click at [349, 28] on span "Easy FTP" at bounding box center [348, 26] width 69 height 16
click at [1250, 33] on icon "button" at bounding box center [1244, 26] width 19 height 19
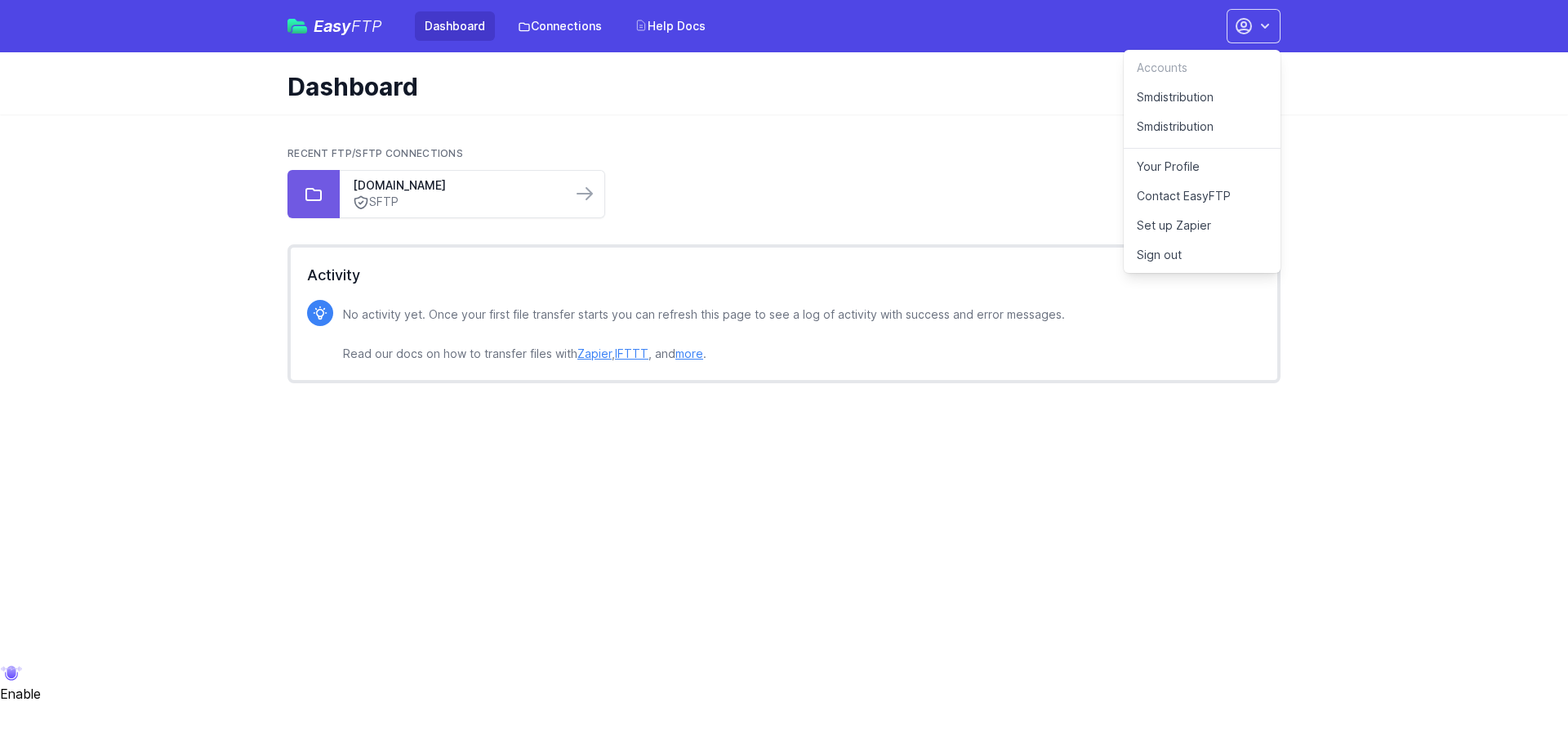
click at [1182, 97] on link "Smdistribution" at bounding box center [1202, 97] width 157 height 29
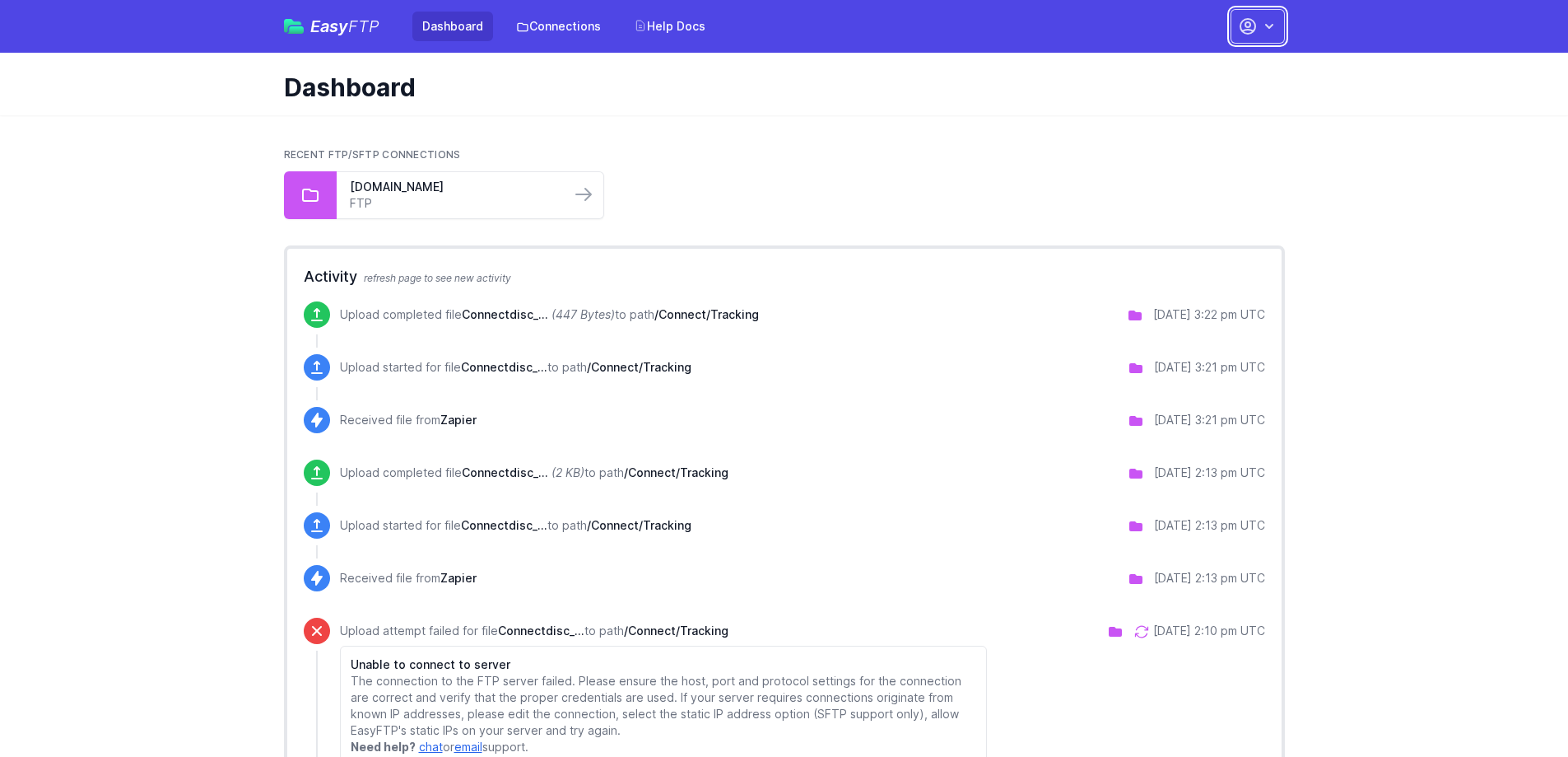
click at [1246, 23] on icon "button" at bounding box center [1248, 25] width 15 height 15
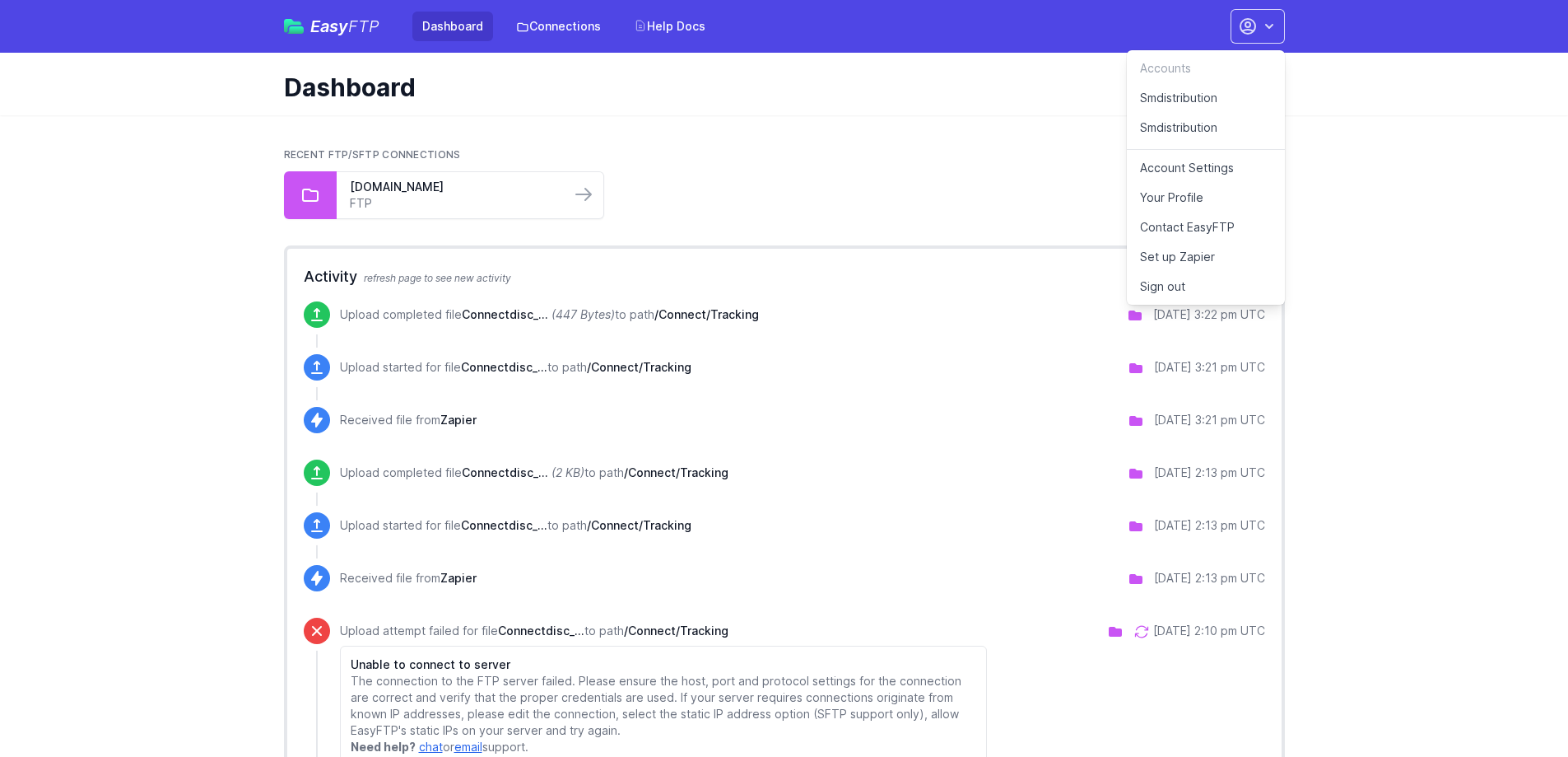
click at [1173, 126] on link "Smdistribution" at bounding box center [1206, 132] width 158 height 37
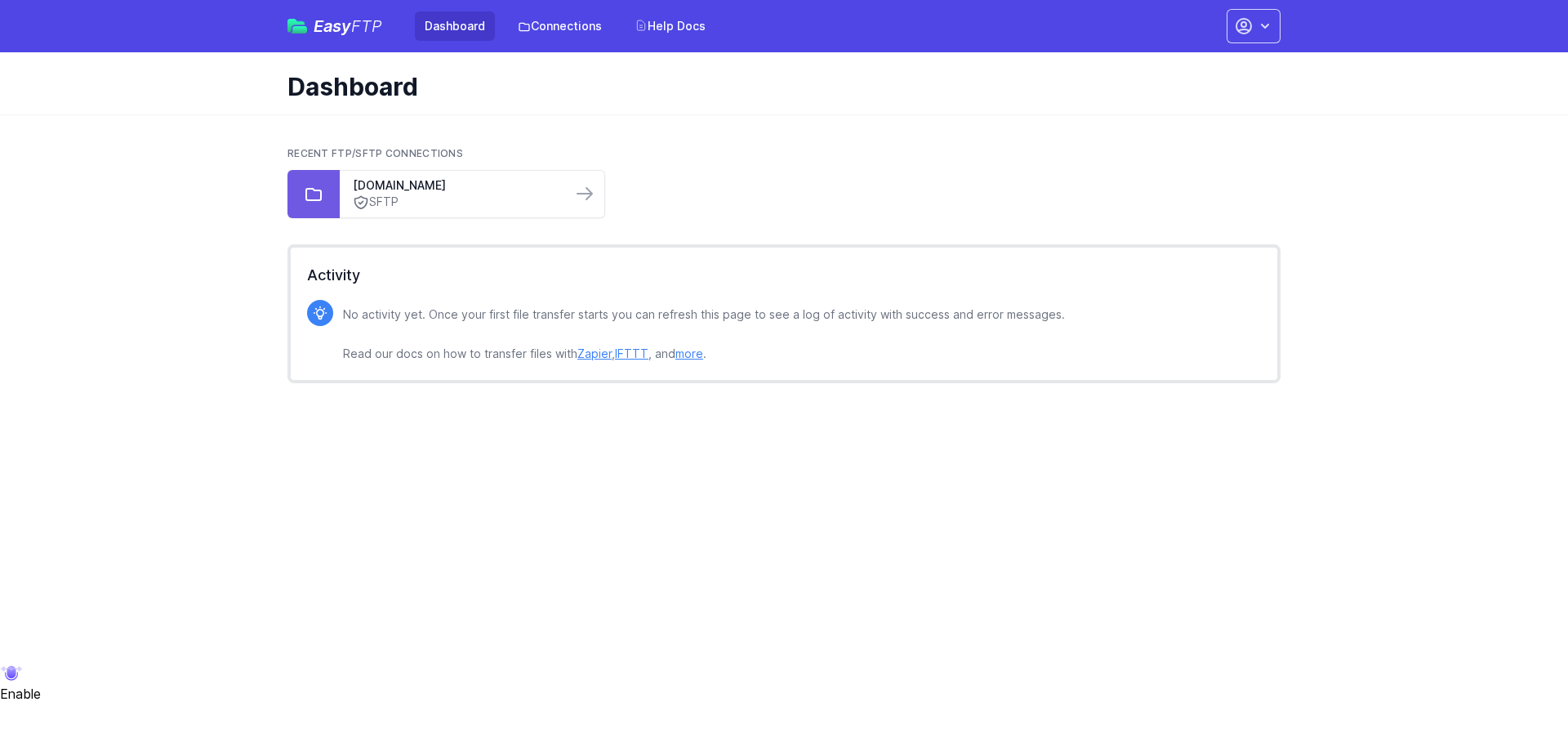
click at [352, 31] on span "FTP" at bounding box center [367, 26] width 31 height 19
click at [1244, 27] on icon "button" at bounding box center [1243, 25] width 15 height 15
click at [1195, 196] on link "Contact EasyFTP" at bounding box center [1202, 196] width 157 height 29
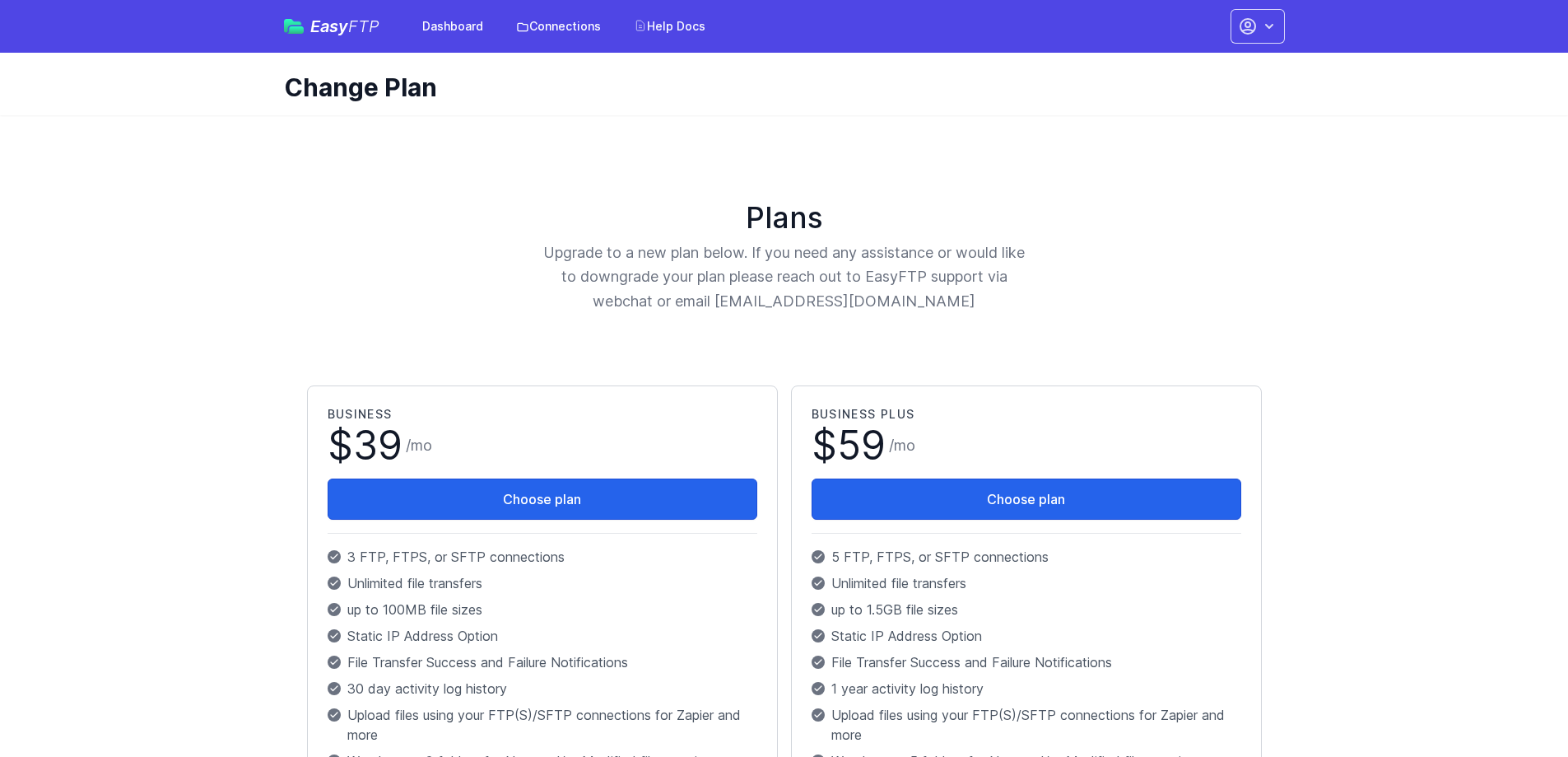
click at [344, 34] on span "Easy FTP" at bounding box center [345, 26] width 69 height 17
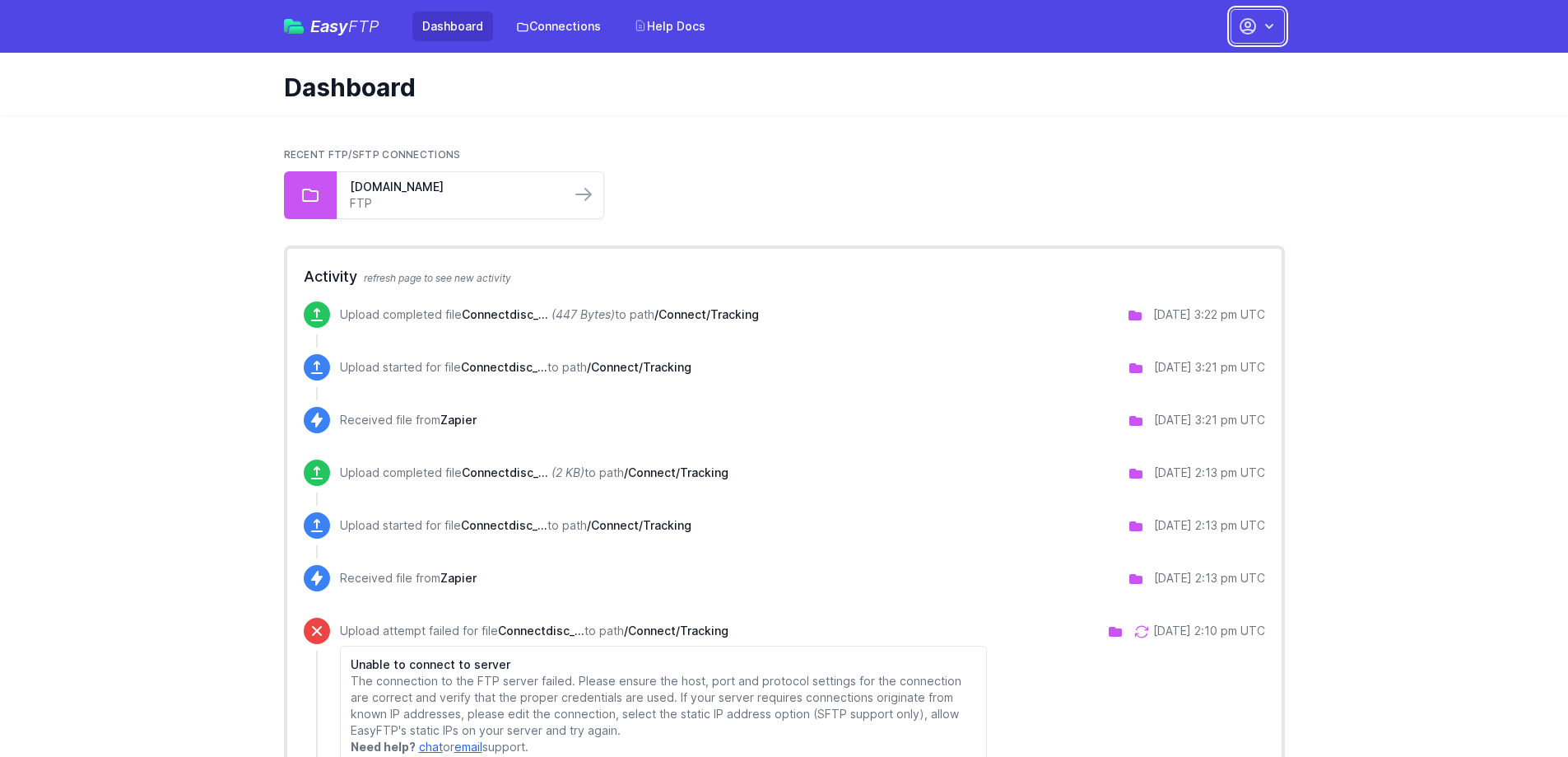
click at [1268, 34] on button "button" at bounding box center [1258, 25] width 55 height 34
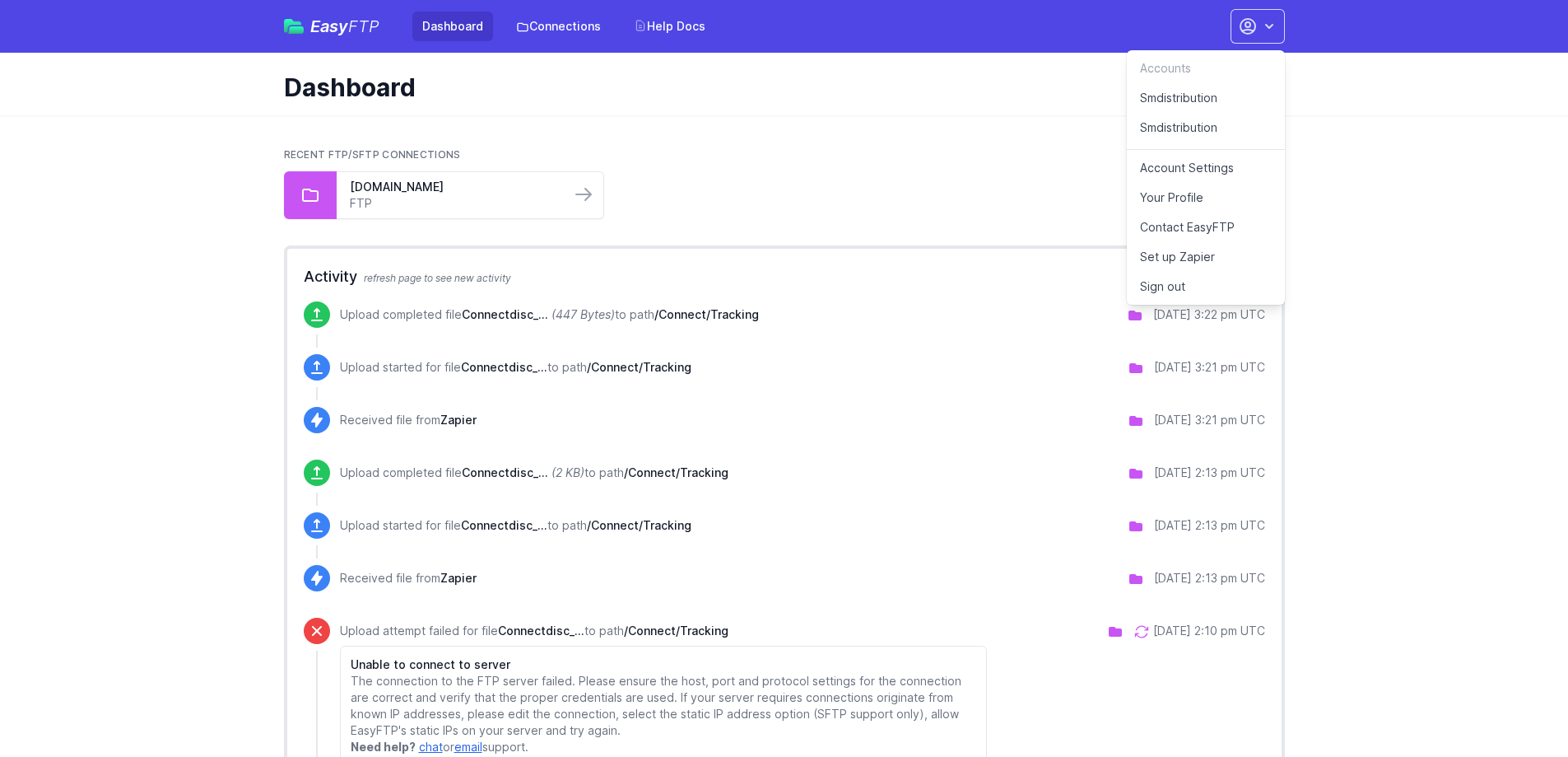
click at [1176, 132] on link "Smdistribution" at bounding box center [1206, 132] width 158 height 37
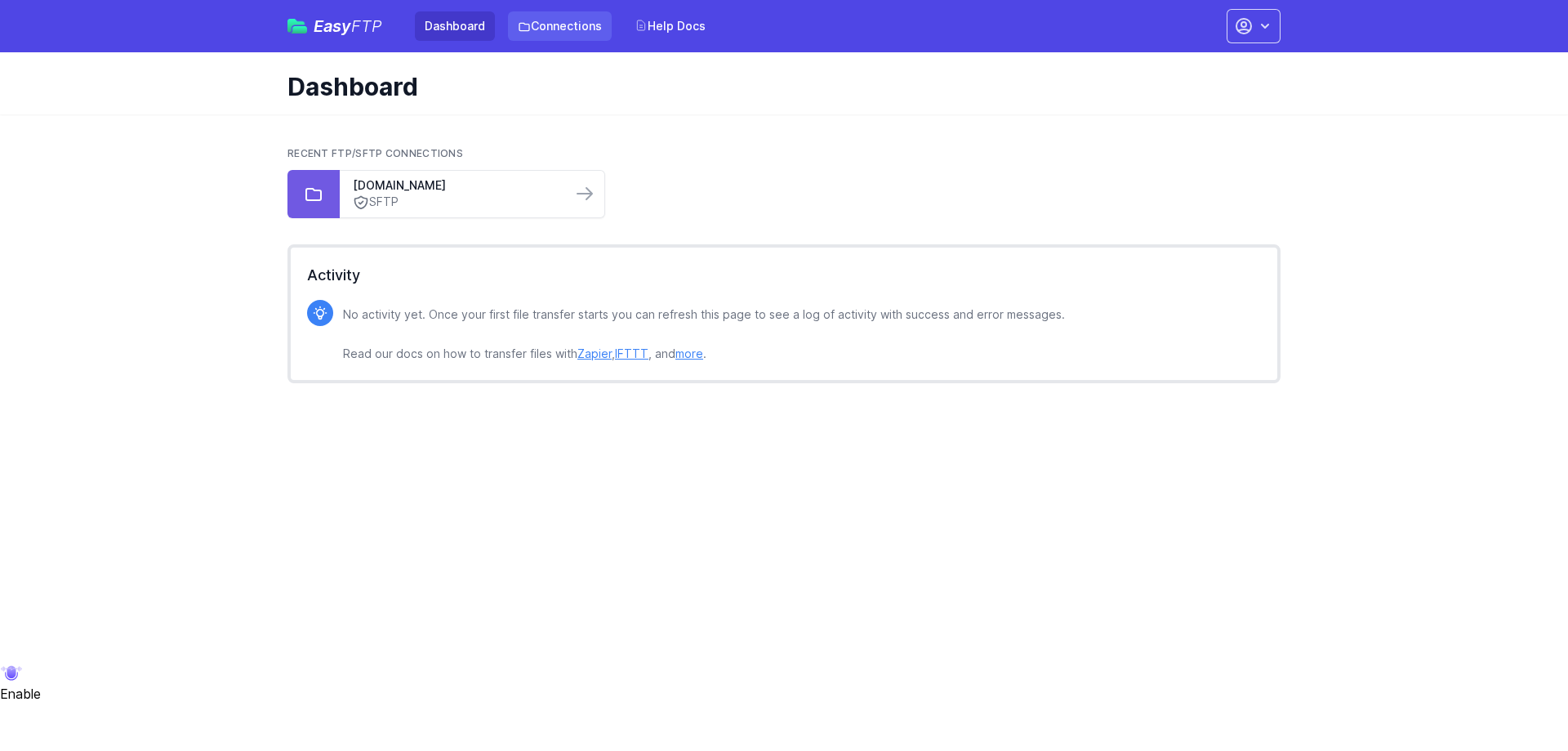
click at [554, 27] on link "Connections" at bounding box center [559, 26] width 104 height 29
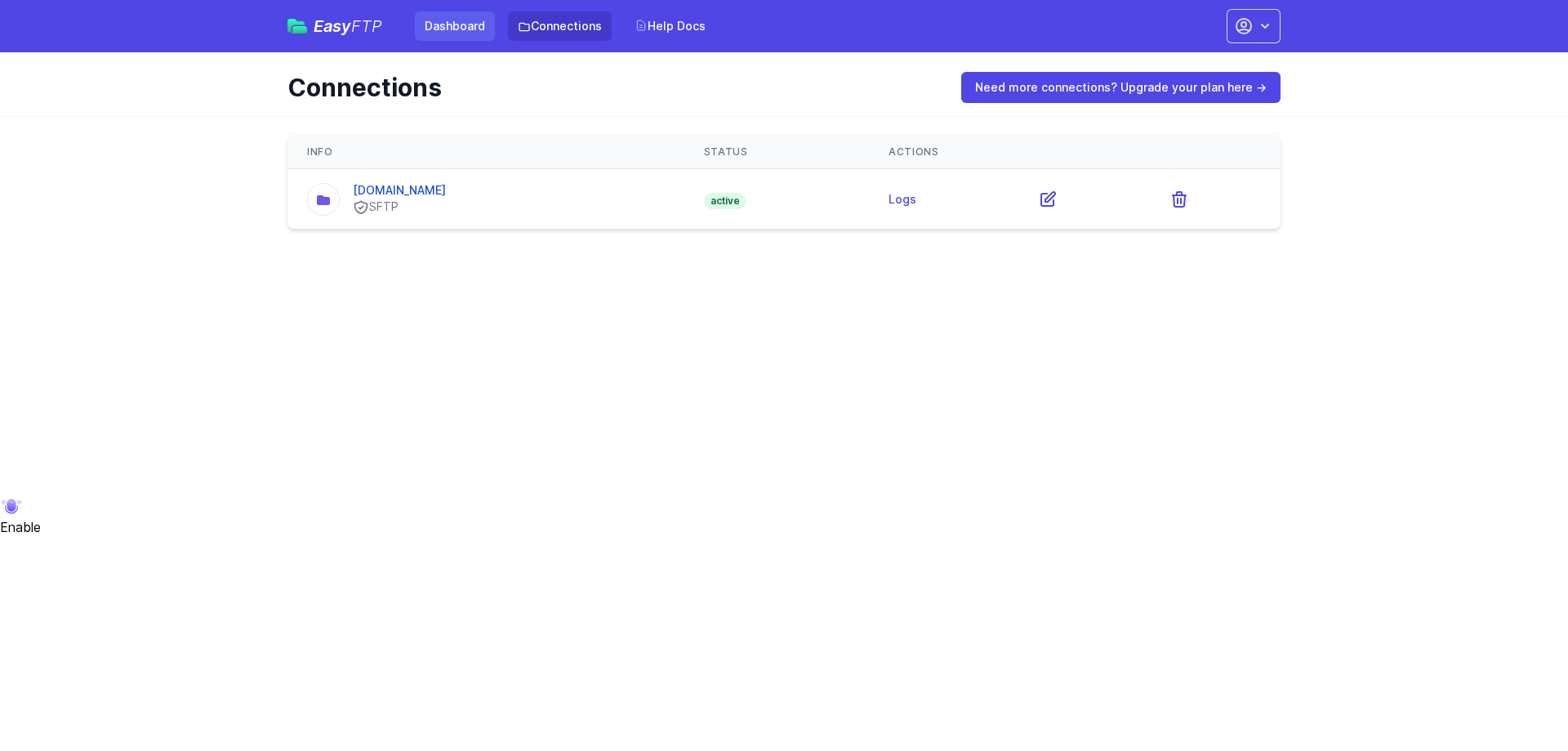
click at [469, 29] on link "Dashboard" at bounding box center [454, 26] width 80 height 29
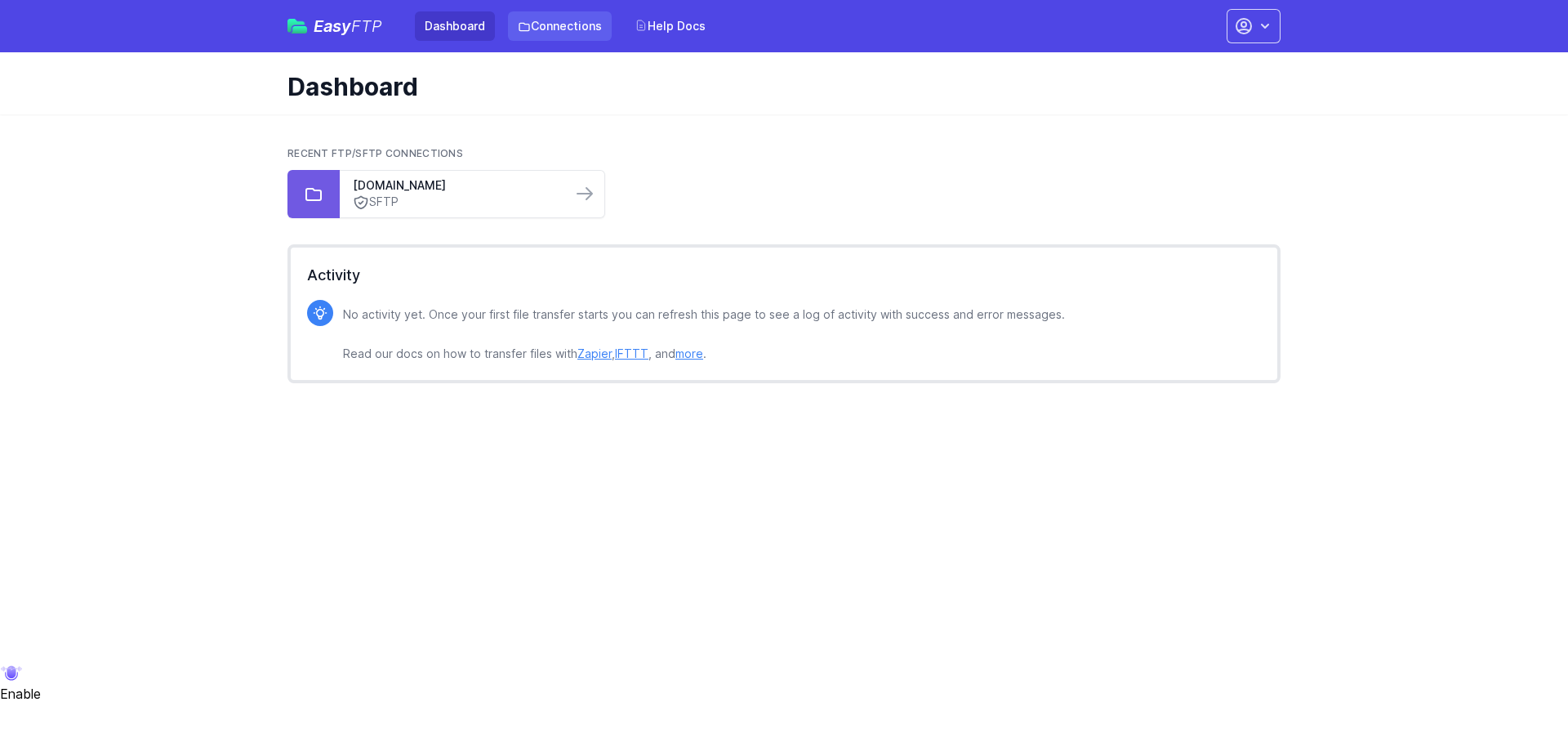
click at [544, 21] on link "Connections" at bounding box center [559, 26] width 104 height 29
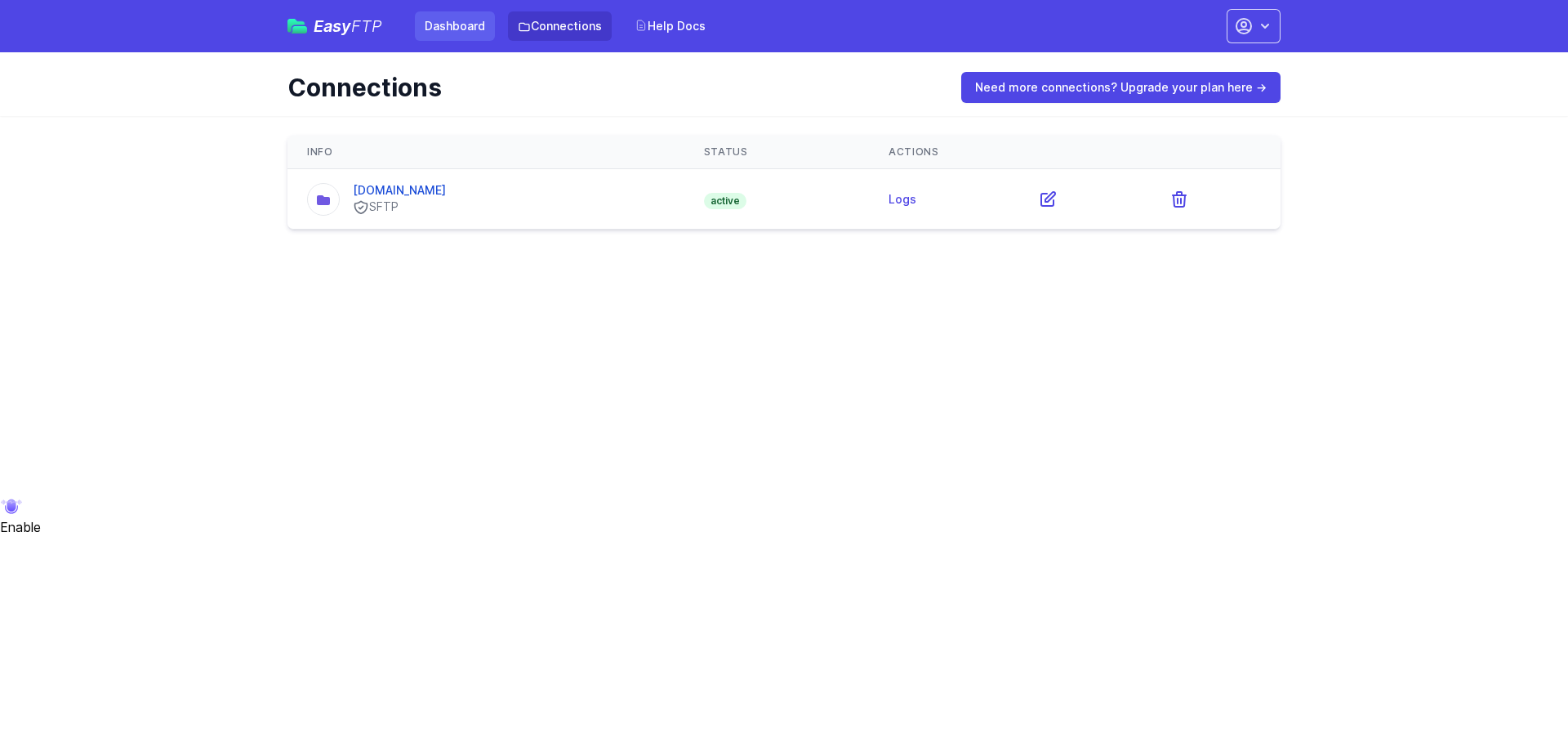
click at [464, 25] on link "Dashboard" at bounding box center [454, 26] width 80 height 29
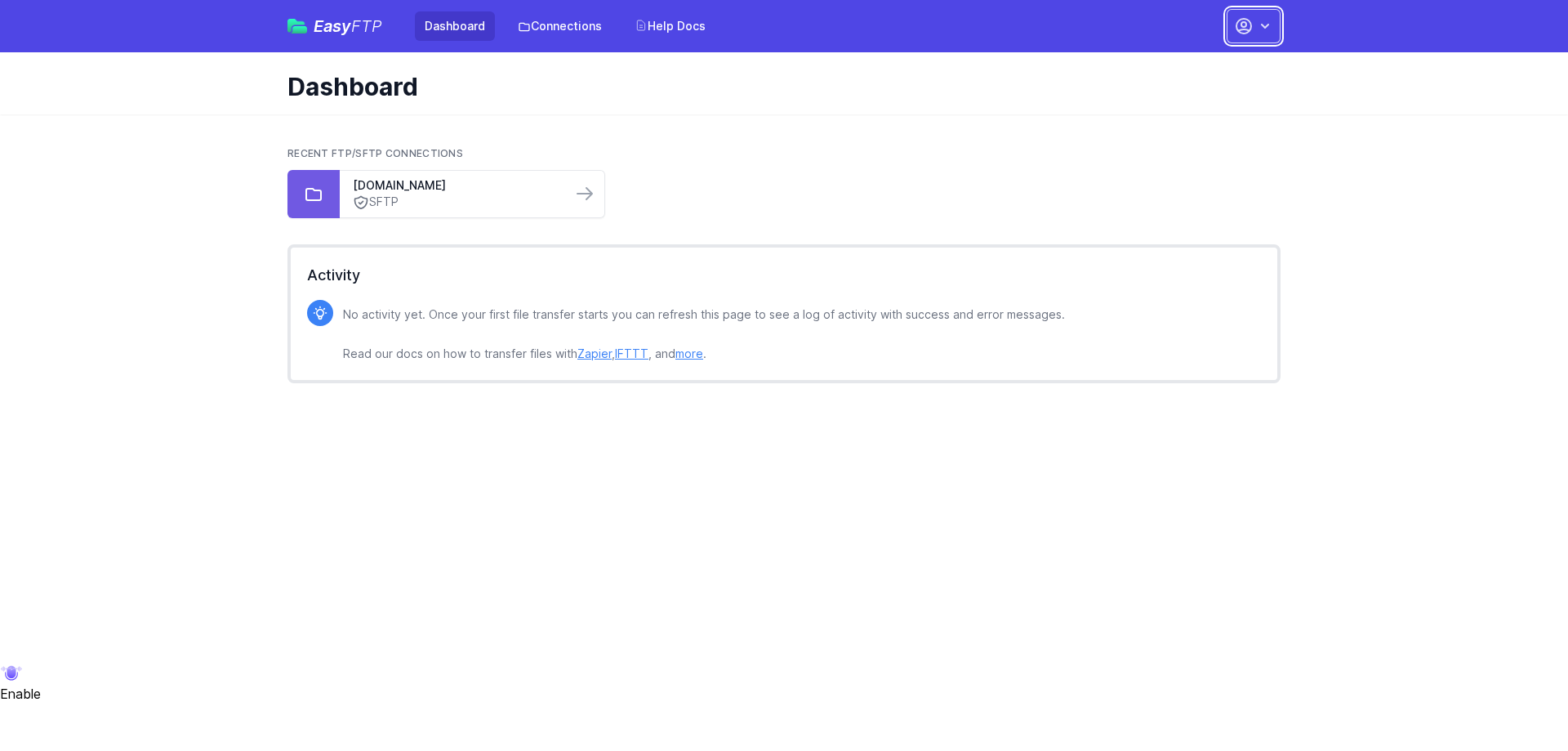
click at [1245, 42] on button "button" at bounding box center [1253, 25] width 54 height 34
click at [1178, 93] on link "Smdistribution" at bounding box center [1202, 97] width 157 height 29
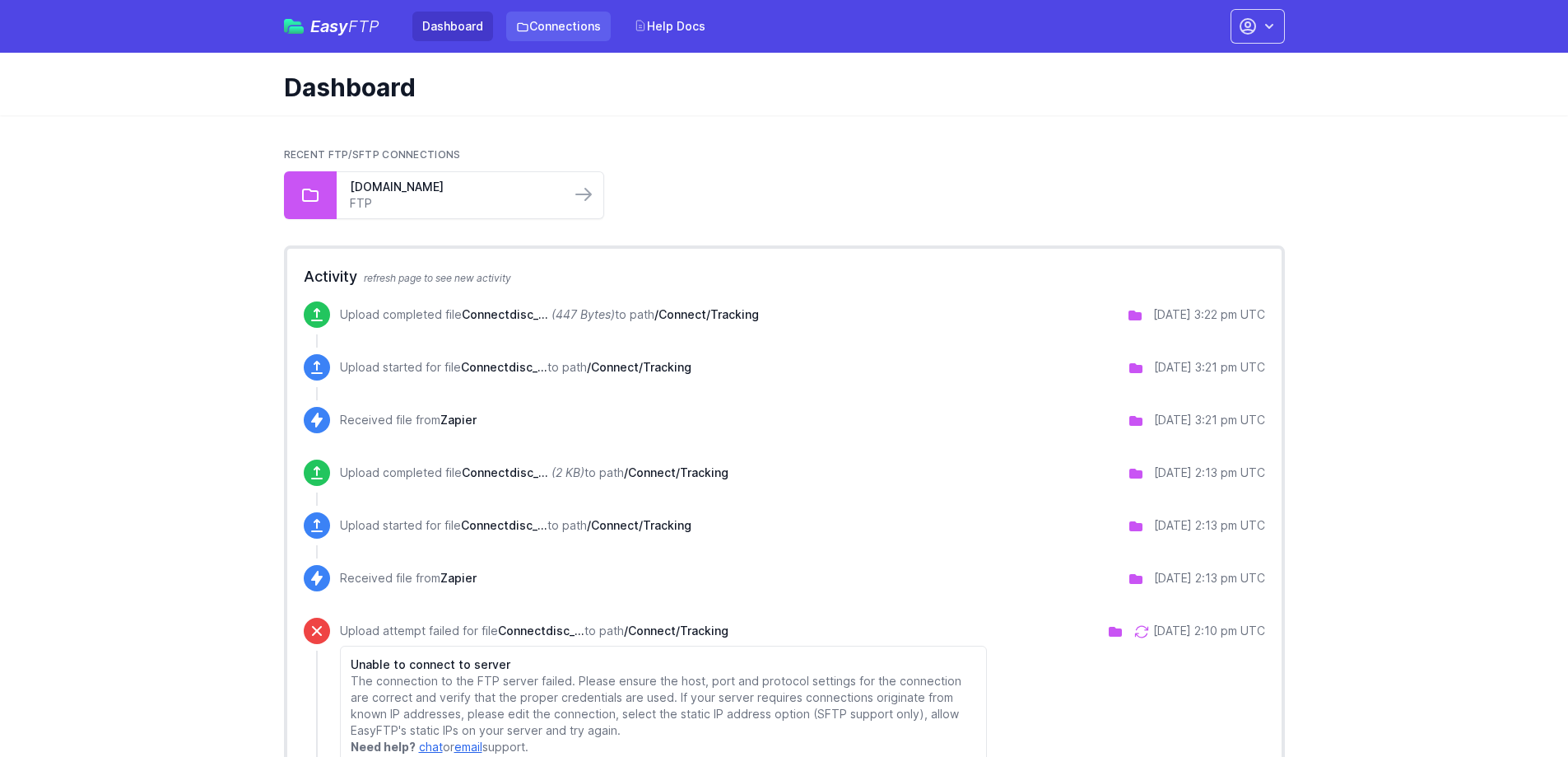
click at [554, 24] on link "Connections" at bounding box center [557, 26] width 104 height 29
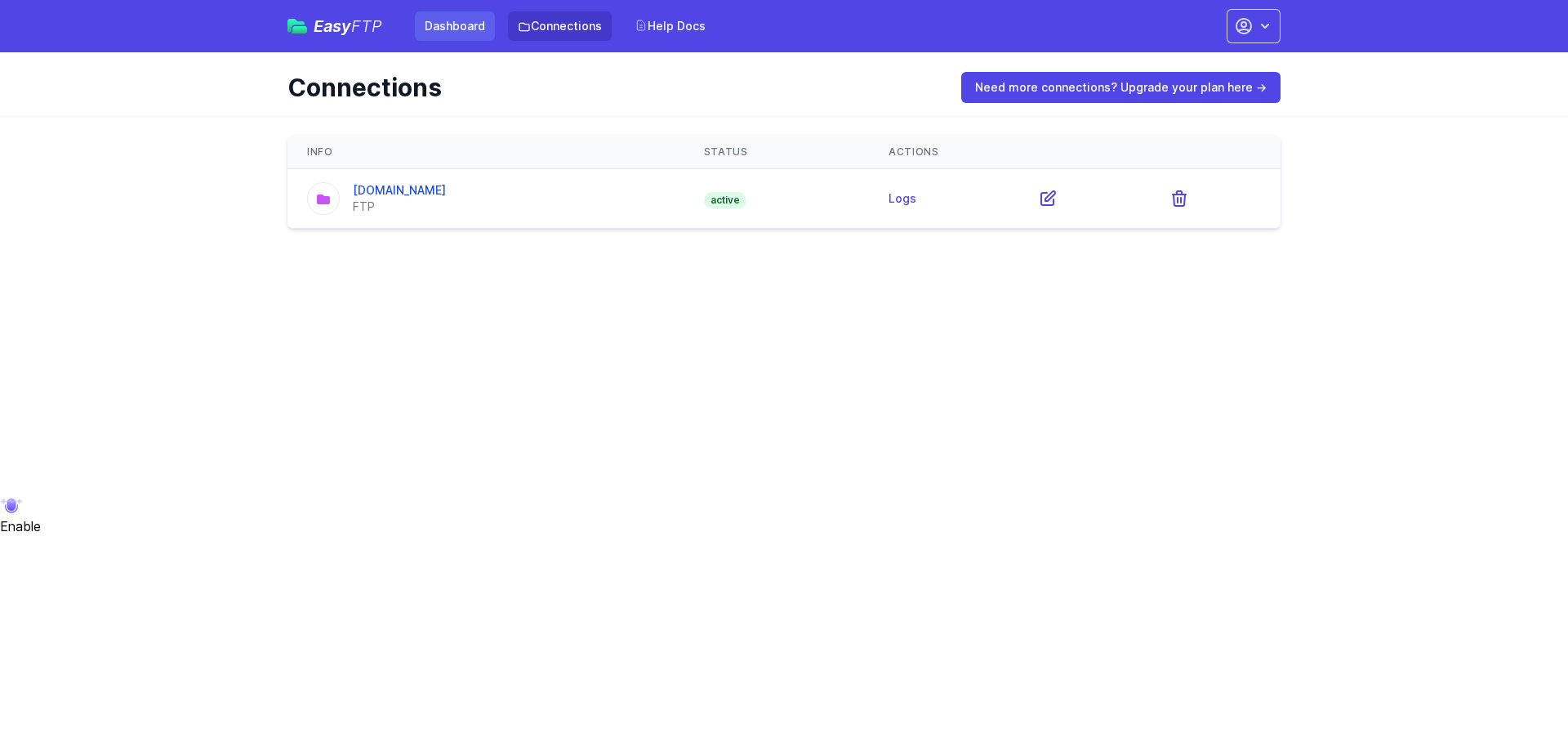
click at [415, 27] on link "Dashboard" at bounding box center [454, 26] width 80 height 29
click at [378, 29] on span "FTP" at bounding box center [367, 26] width 31 height 19
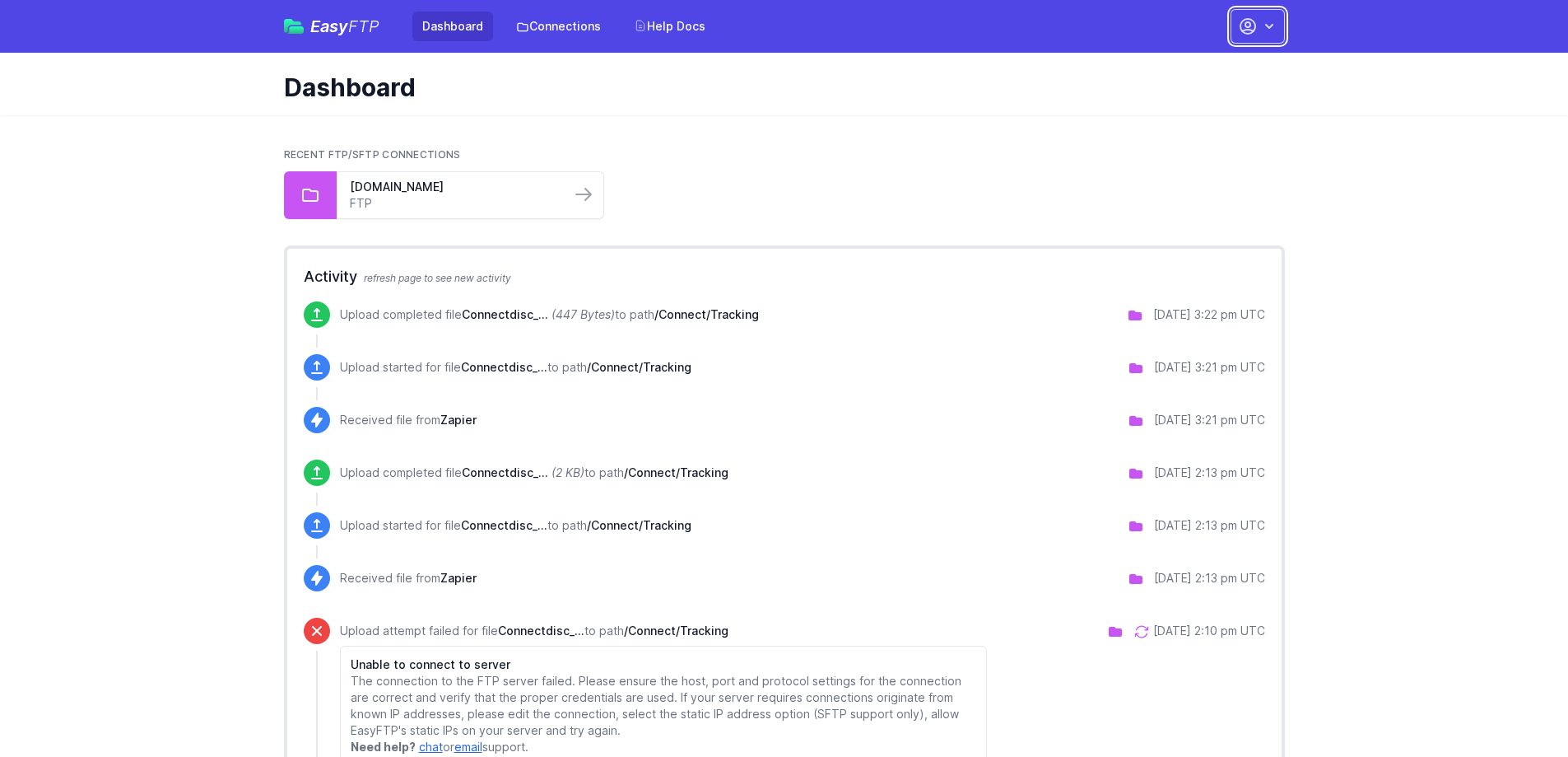
click at [1259, 26] on button "button" at bounding box center [1258, 25] width 55 height 34
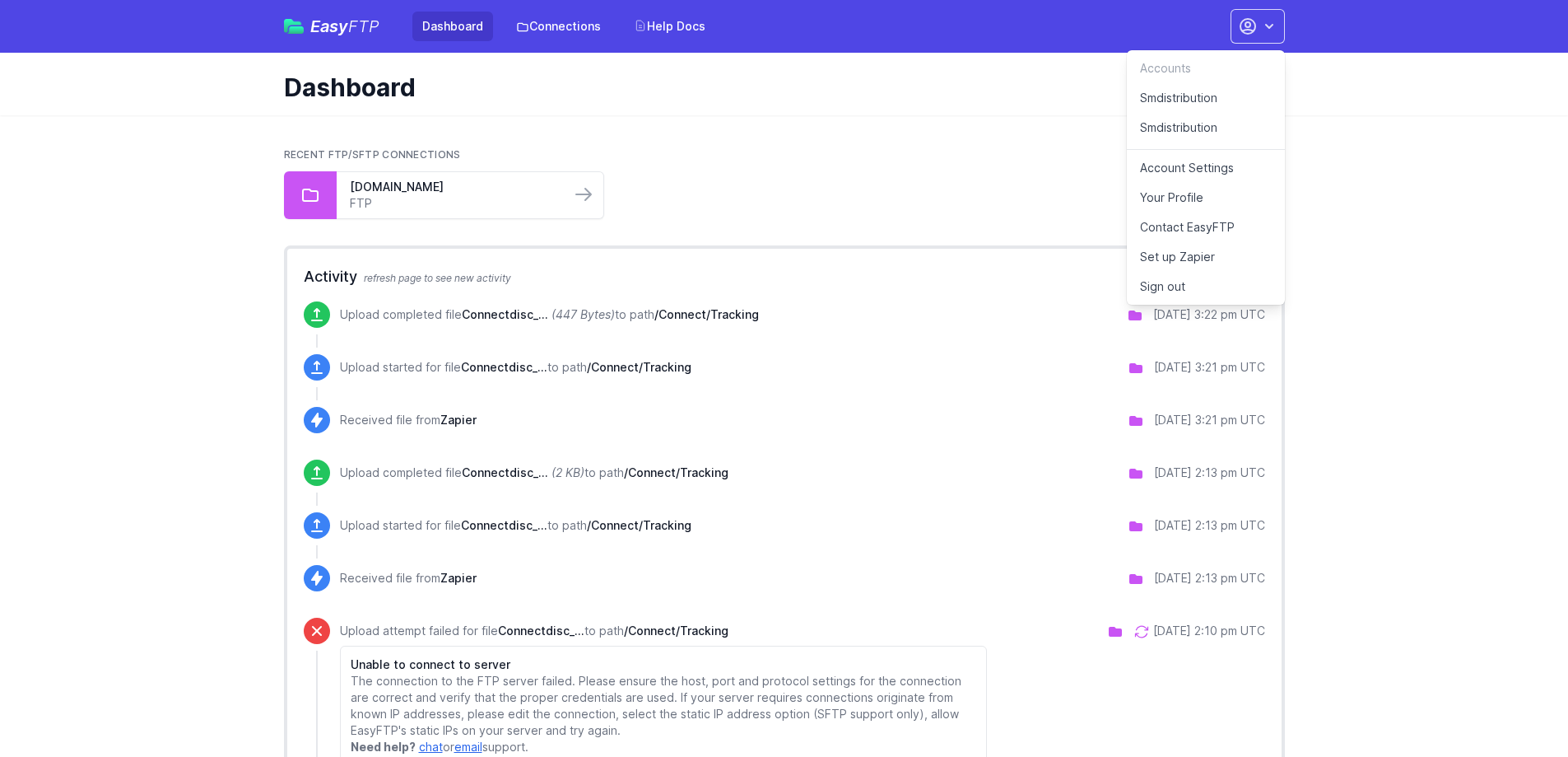
click at [1192, 134] on link "Smdistribution" at bounding box center [1206, 132] width 158 height 37
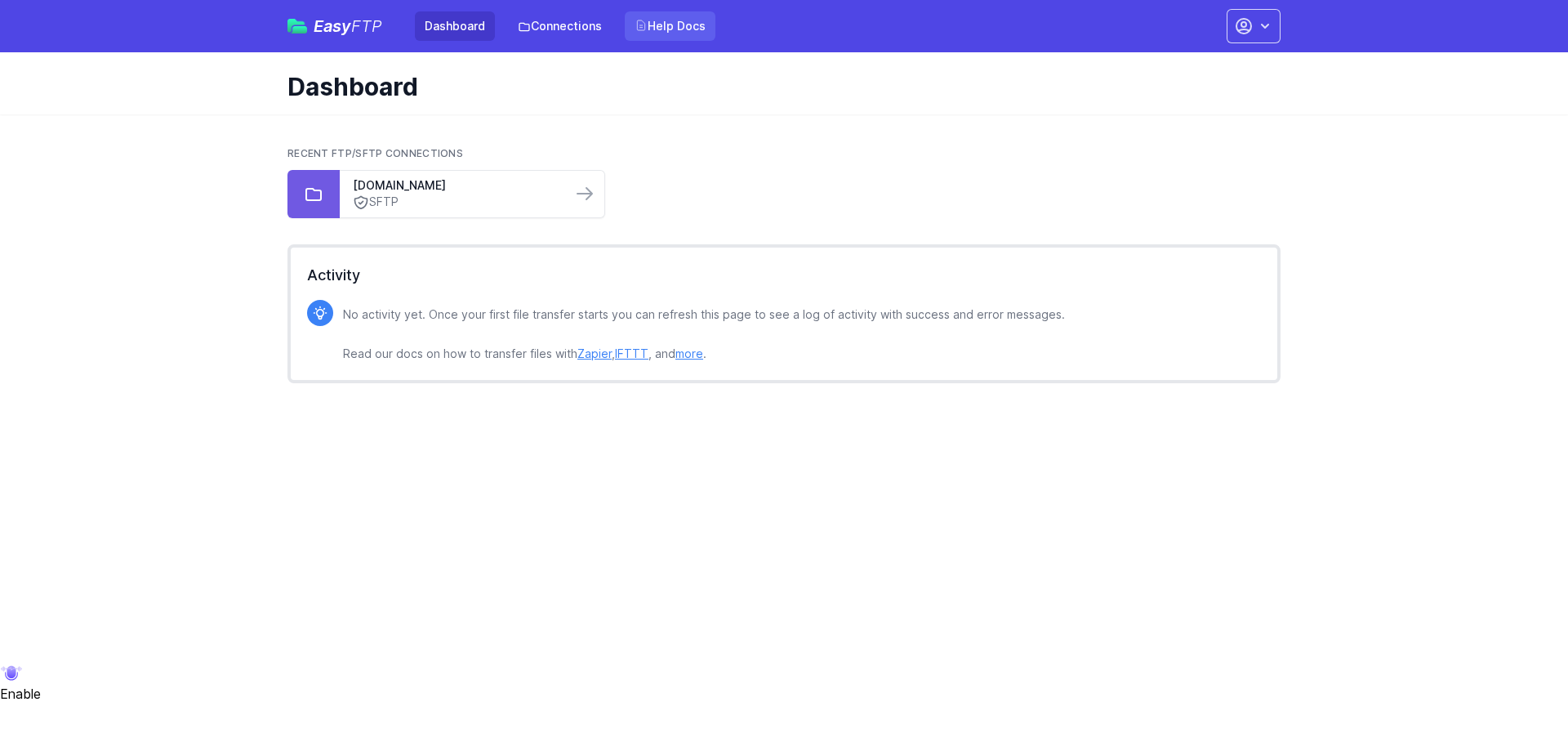
click at [681, 27] on link "Help Docs" at bounding box center [670, 26] width 91 height 29
click at [542, 30] on link "Connections" at bounding box center [559, 26] width 104 height 29
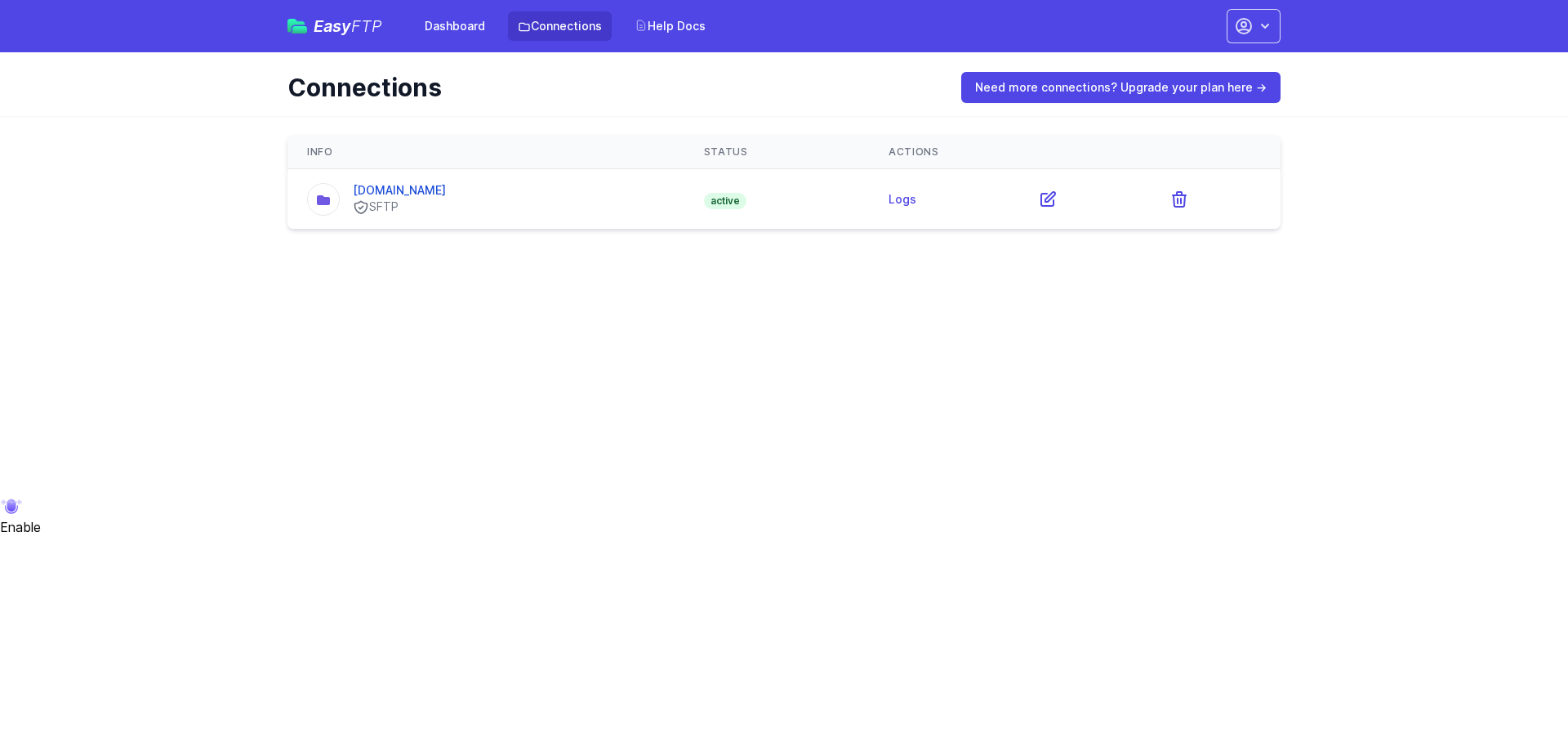
drag, startPoint x: 472, startPoint y: 190, endPoint x: 334, endPoint y: 185, distance: 138.1
click at [334, 185] on div "[DOMAIN_NAME] SFTP" at bounding box center [485, 199] width 357 height 34
click at [484, 230] on div "Info Status Actions [DOMAIN_NAME] SFTP active Logs" at bounding box center [784, 182] width 993 height 94
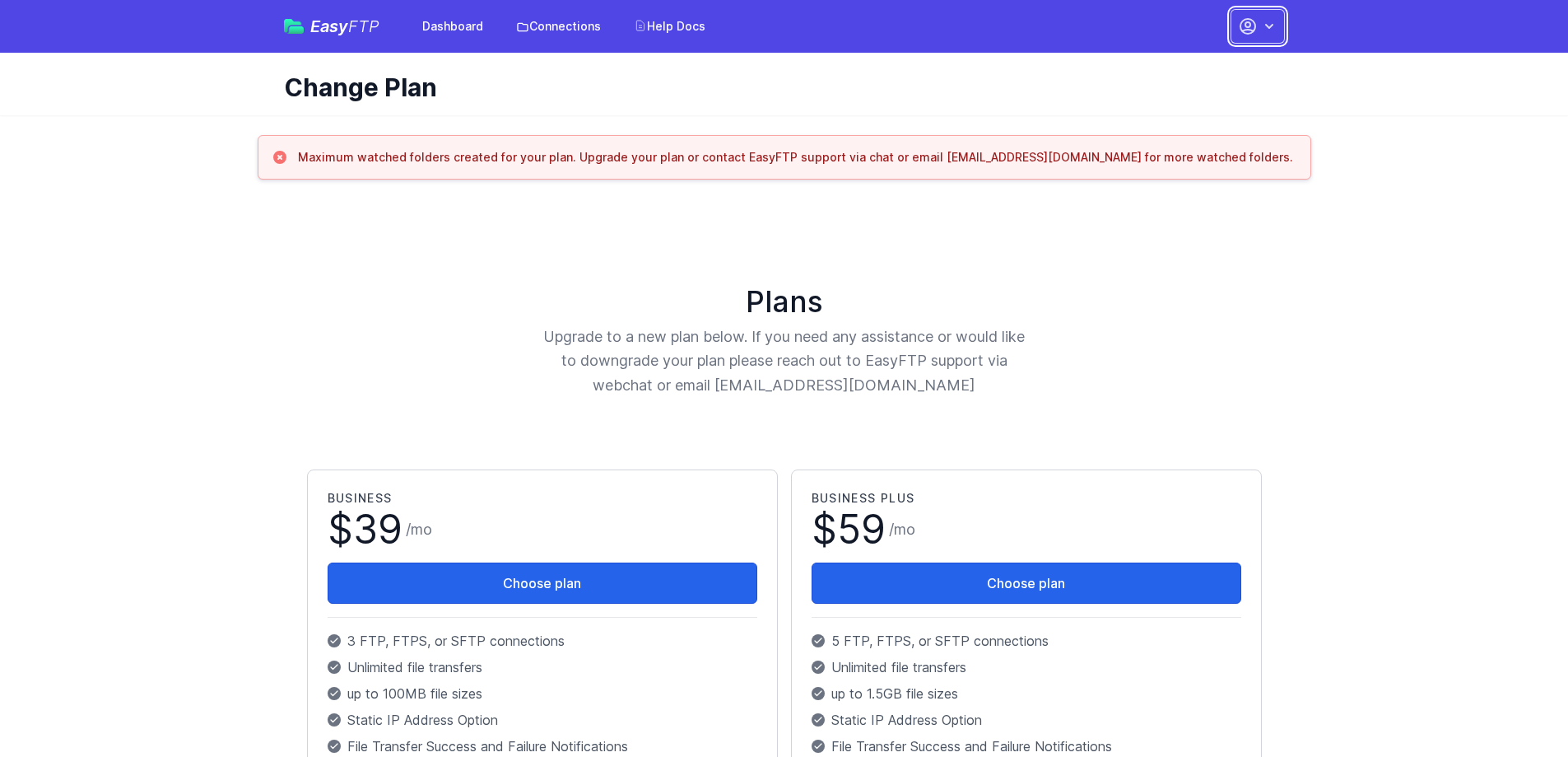
click at [1257, 29] on button "button" at bounding box center [1258, 25] width 55 height 34
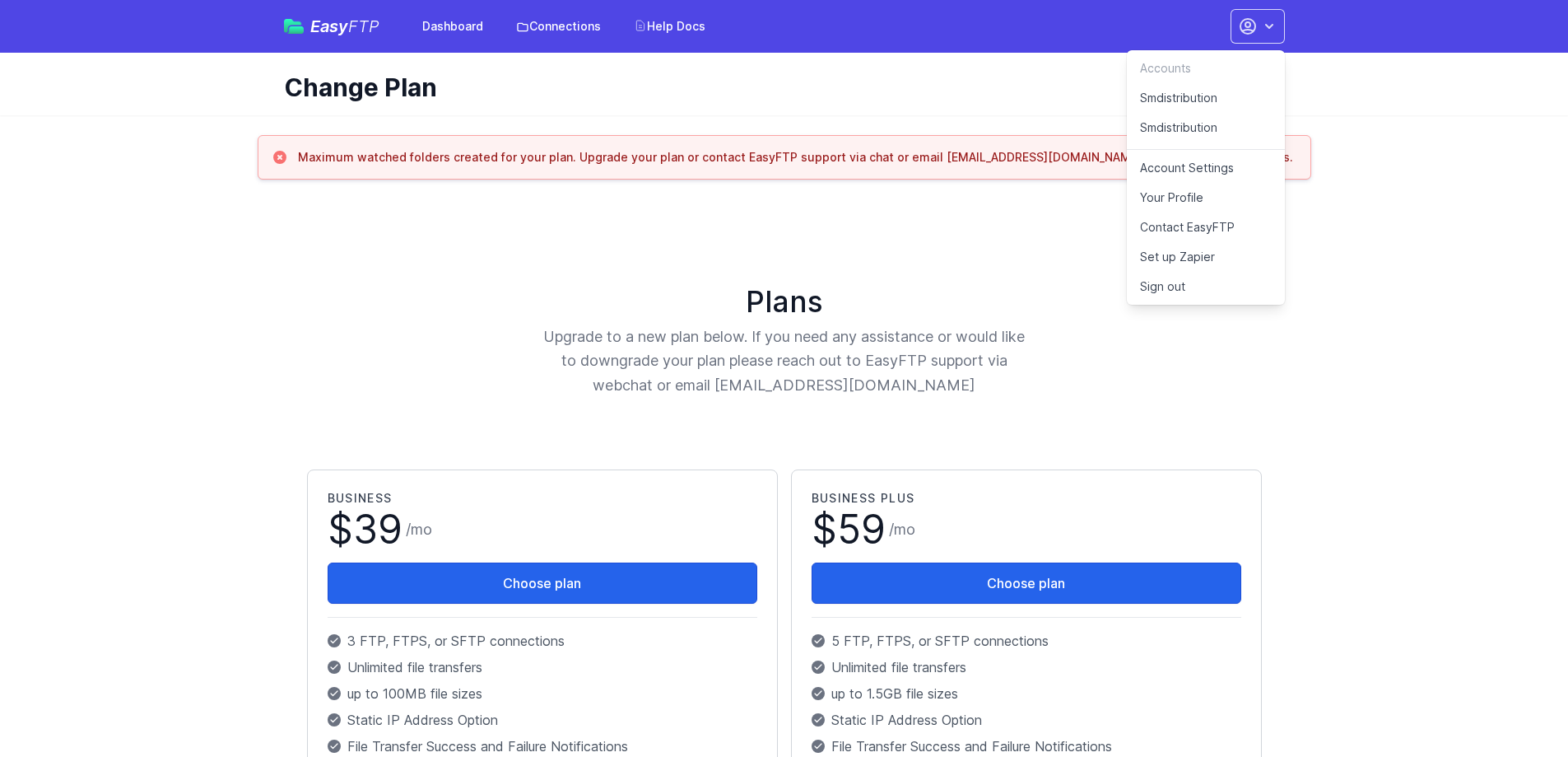
click at [1186, 127] on link "Smdistribution" at bounding box center [1206, 132] width 158 height 37
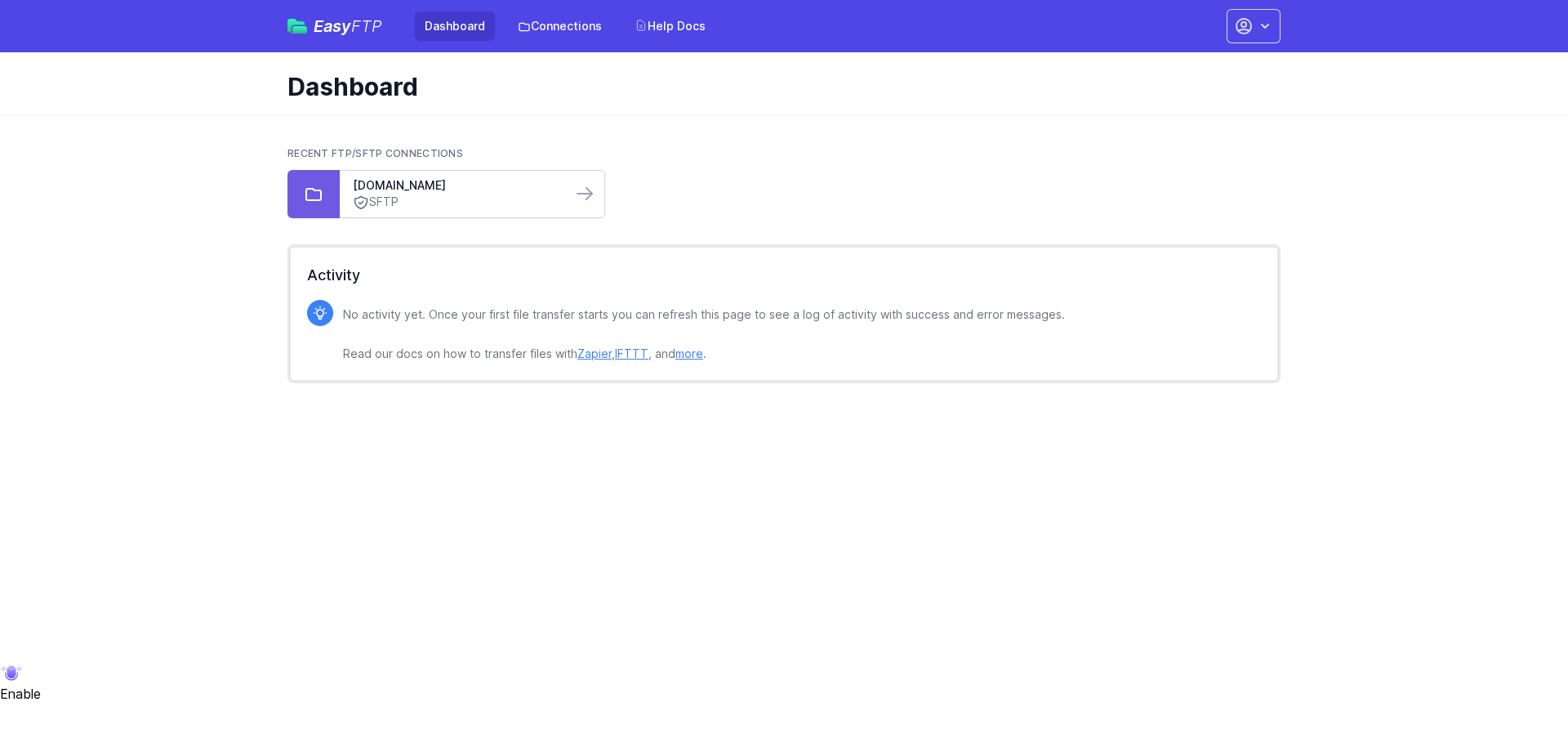
click at [565, 195] on div "[DOMAIN_NAME] SFTP" at bounding box center [455, 194] width 231 height 47
click at [599, 200] on div at bounding box center [588, 194] width 33 height 28
click at [592, 196] on icon at bounding box center [585, 194] width 19 height 19
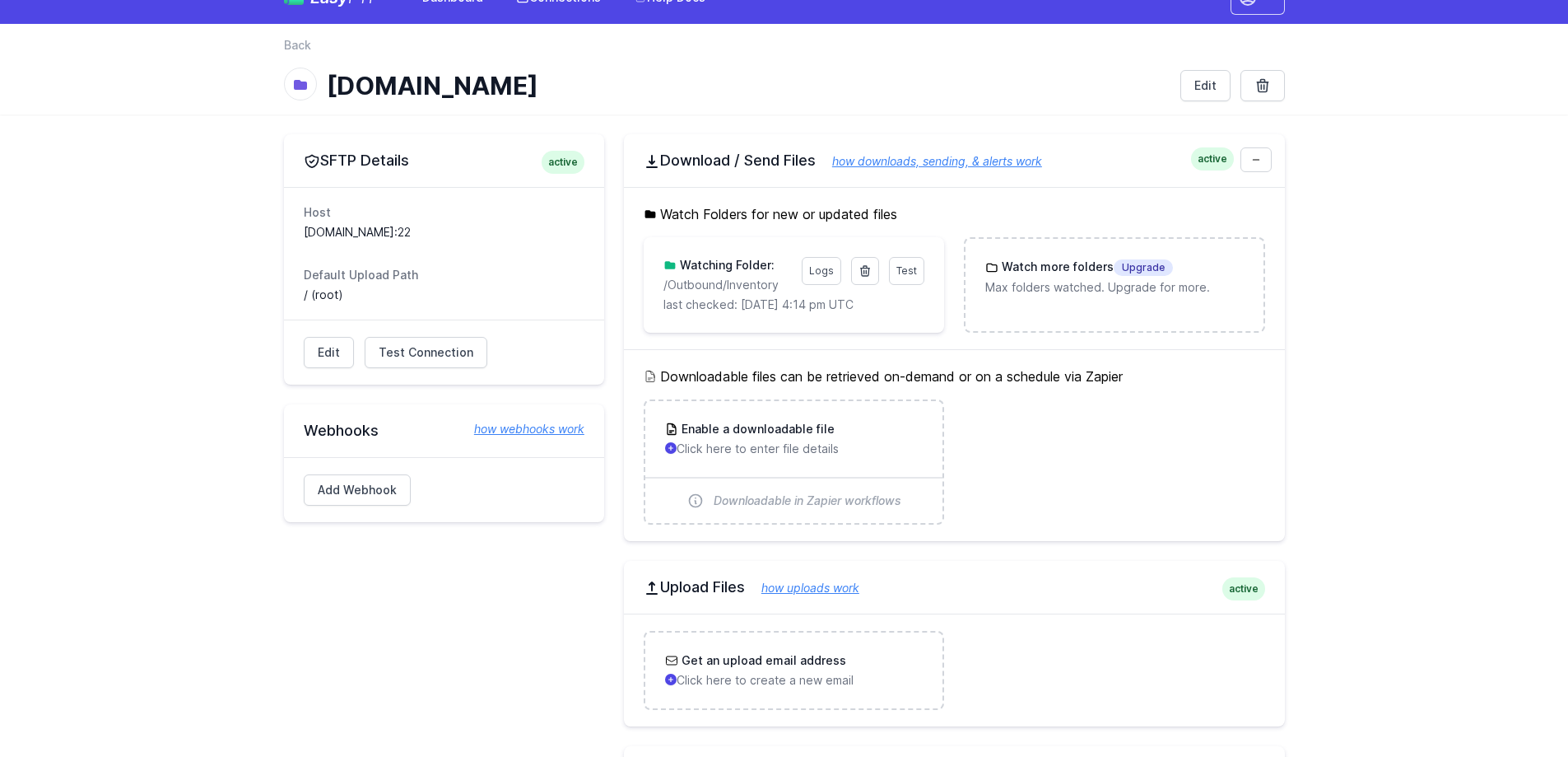
scroll to position [26, 0]
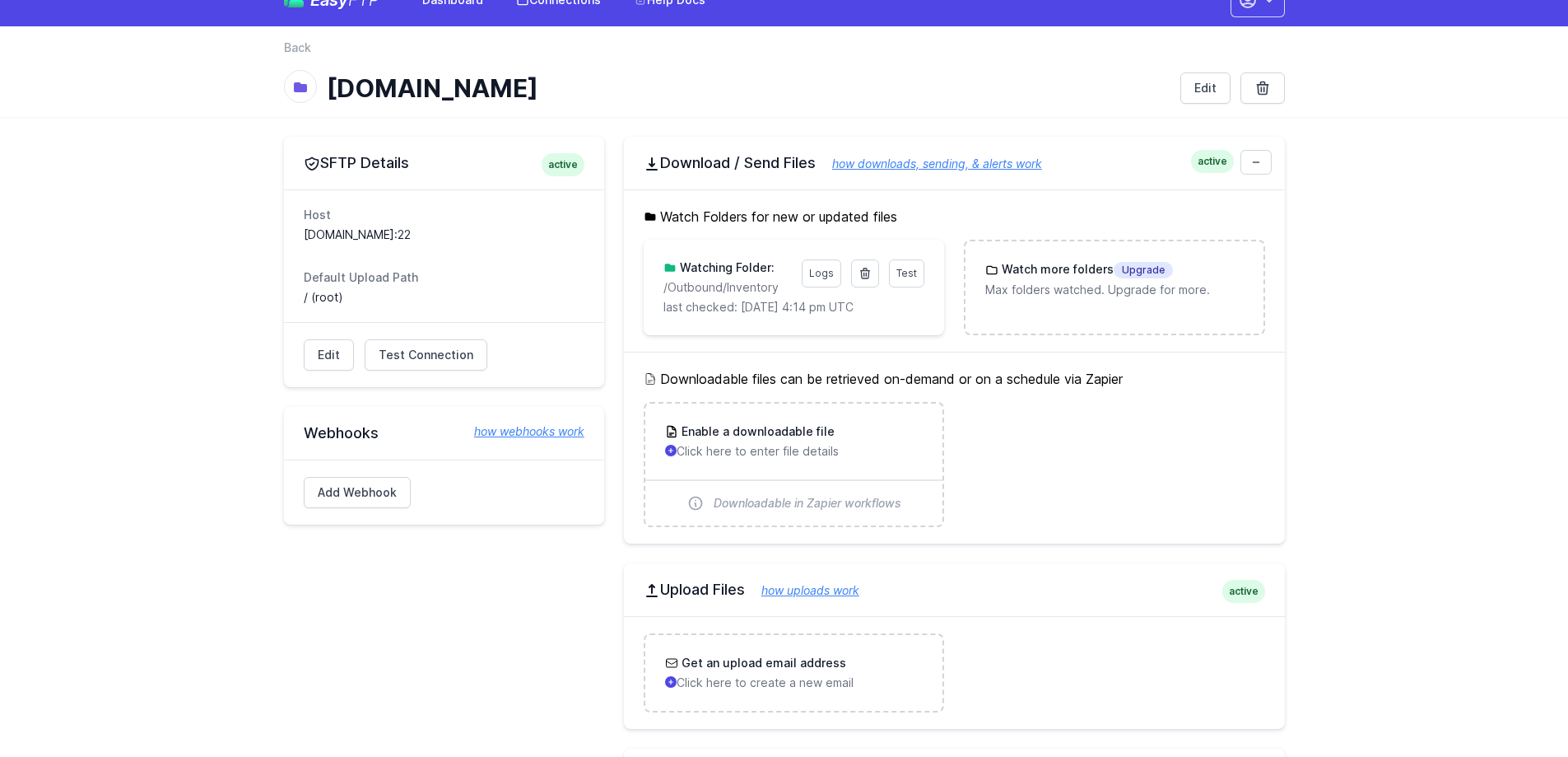
drag, startPoint x: 443, startPoint y: 175, endPoint x: 305, endPoint y: 166, distance: 138.3
click at [305, 166] on div "SFTP Details active" at bounding box center [444, 163] width 320 height 53
click at [385, 169] on h2 "SFTP Details active" at bounding box center [443, 163] width 280 height 20
drag, startPoint x: 424, startPoint y: 170, endPoint x: 301, endPoint y: 165, distance: 123.1
click at [301, 165] on div "SFTP Details active" at bounding box center [444, 163] width 320 height 53
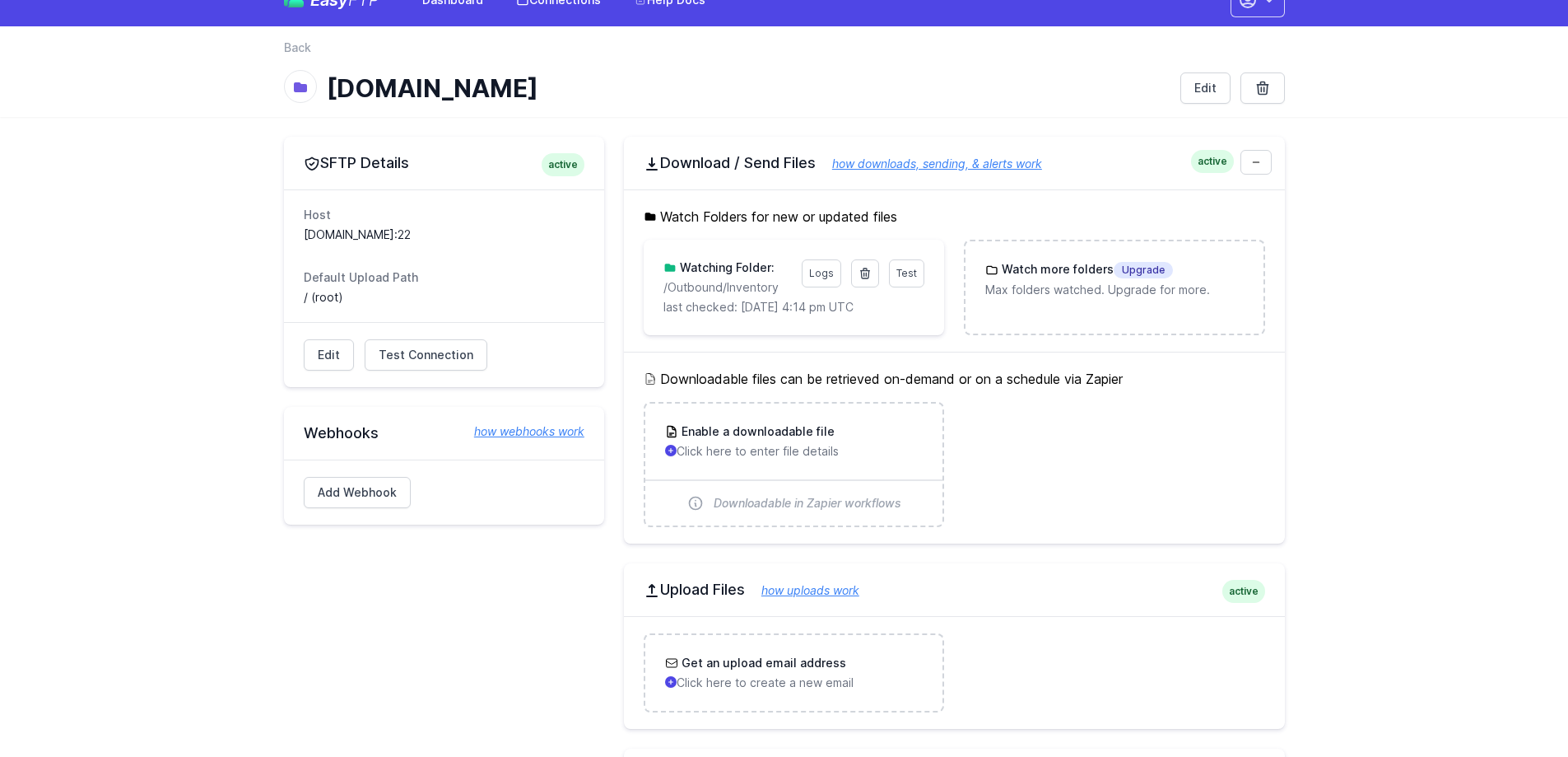
click at [301, 165] on div "SFTP Details active" at bounding box center [444, 163] width 320 height 53
drag, startPoint x: 412, startPoint y: 165, endPoint x: 328, endPoint y: 165, distance: 84.0
click at [328, 165] on h2 "SFTP Details active" at bounding box center [443, 163] width 280 height 20
